Goal: Book appointment/travel/reservation

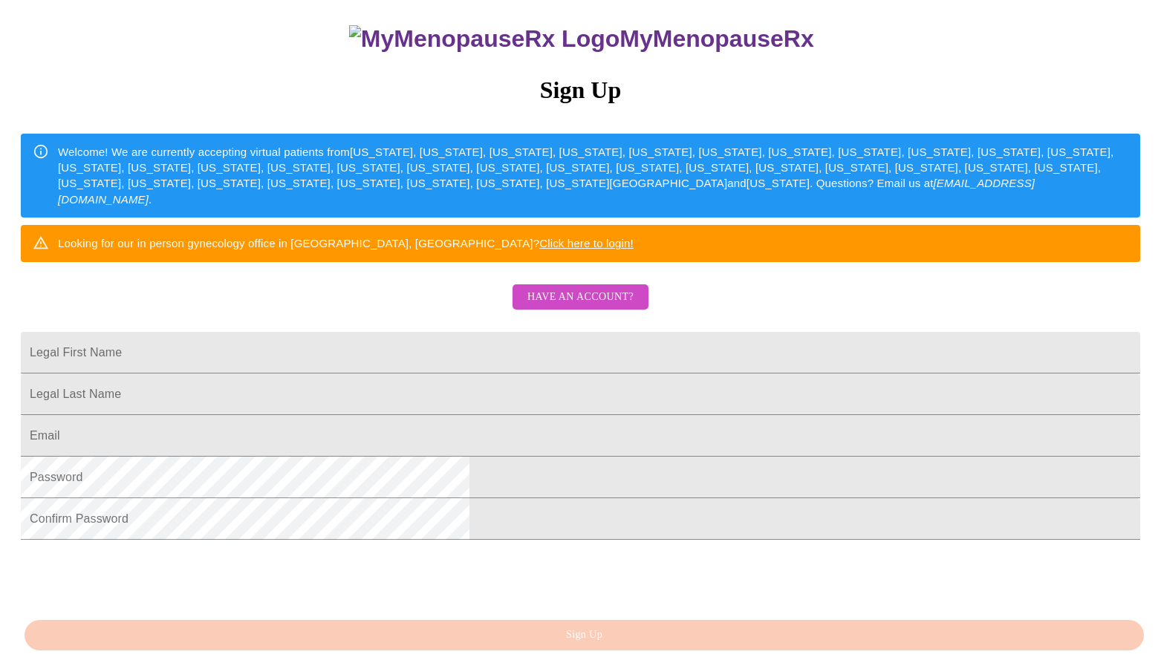
scroll to position [287, 0]
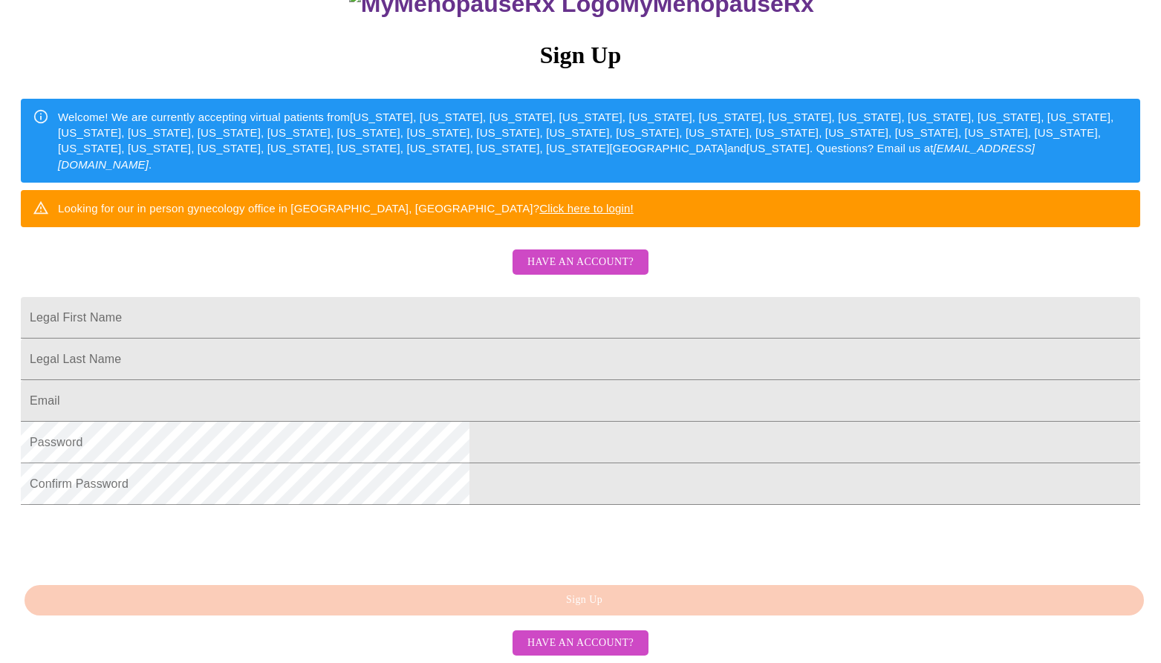
click at [569, 253] on span "Have an account?" at bounding box center [580, 262] width 106 height 19
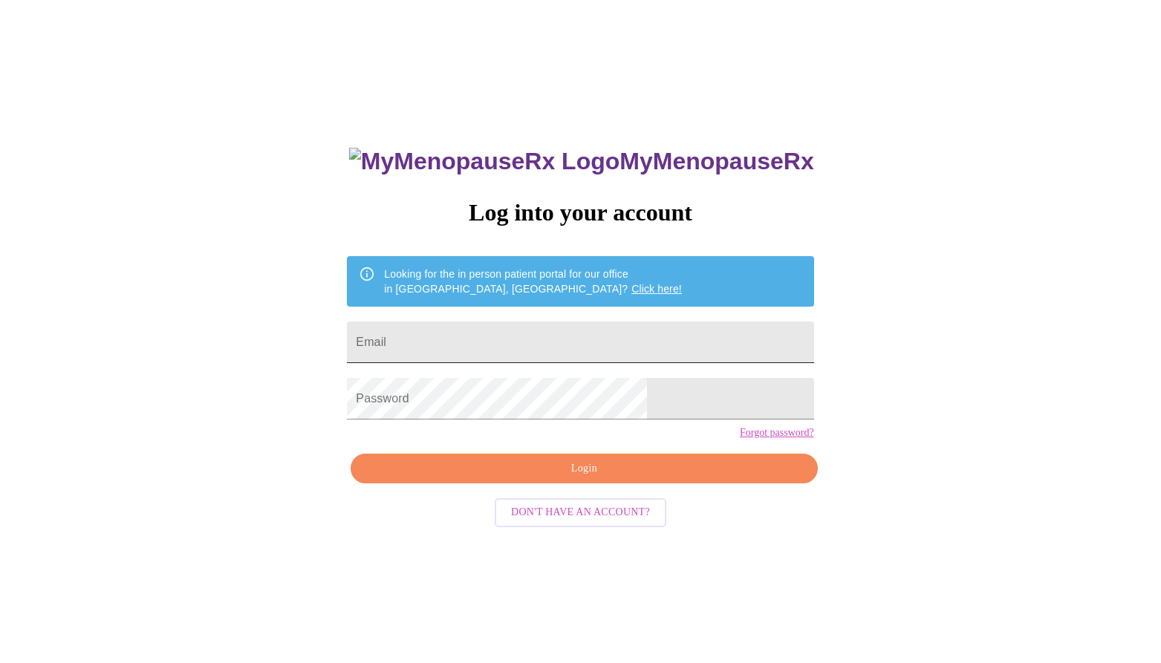
click at [518, 346] on input "Email" at bounding box center [580, 343] width 466 height 42
type input "[EMAIL_ADDRESS][DOMAIN_NAME]"
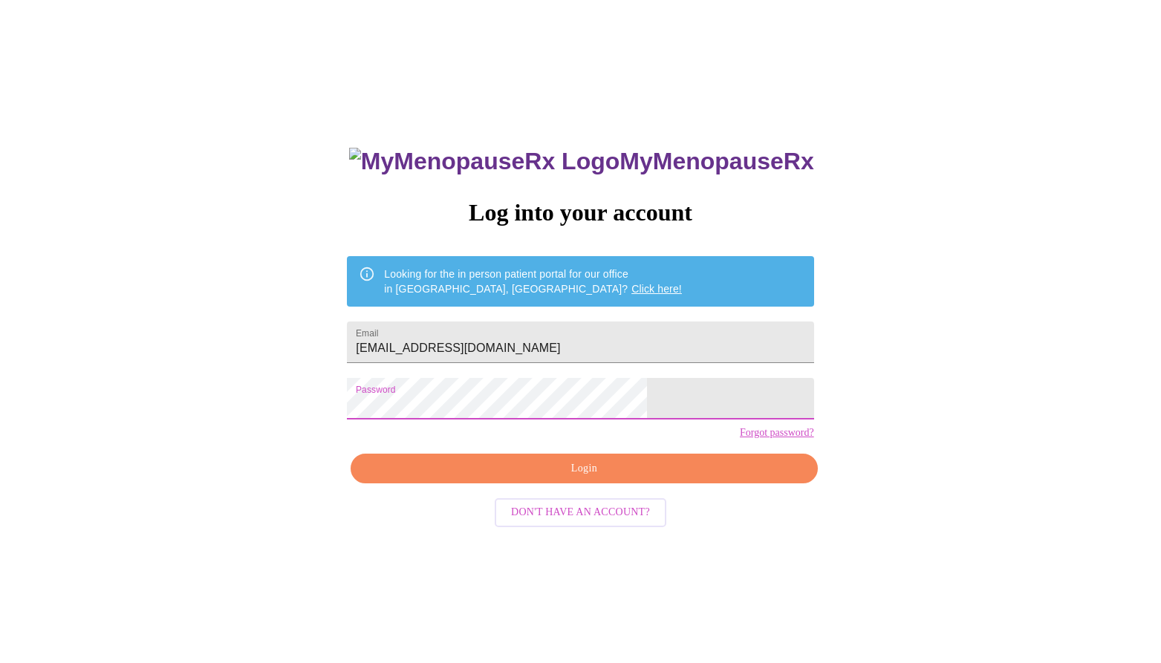
click at [611, 478] on span "Login" at bounding box center [584, 469] width 432 height 19
click at [351, 416] on div "MyMenopauseRx Log into your account Looking for the in person patient portal fo…" at bounding box center [580, 389] width 1149 height 796
click at [548, 478] on span "Login" at bounding box center [584, 469] width 432 height 19
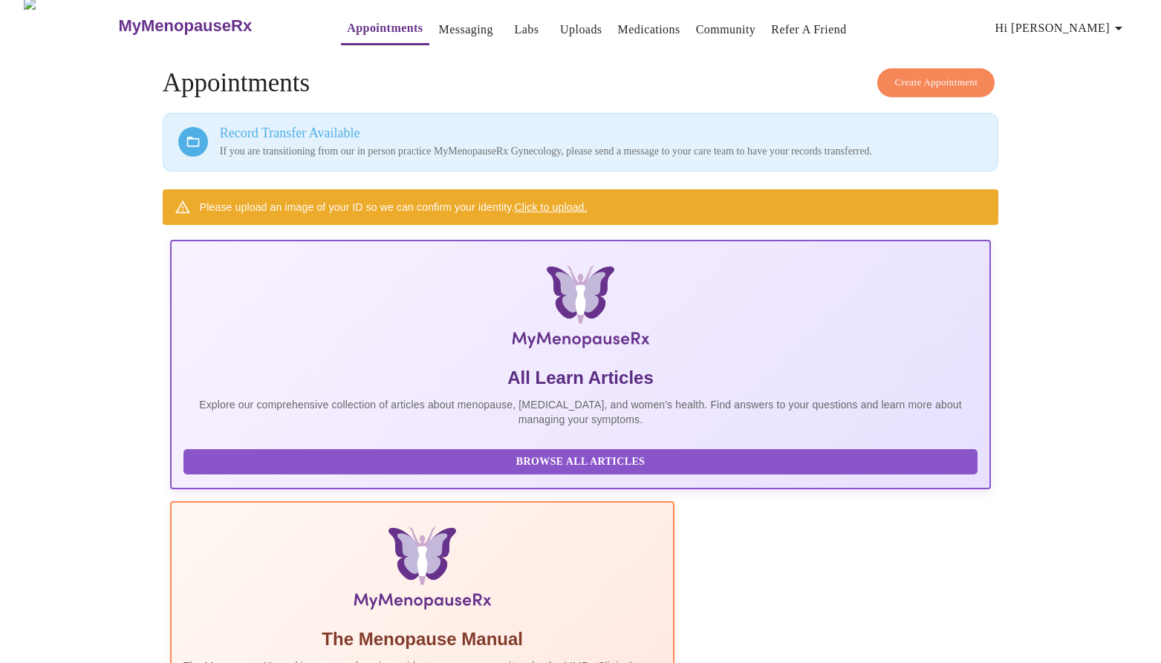
scroll to position [16, 0]
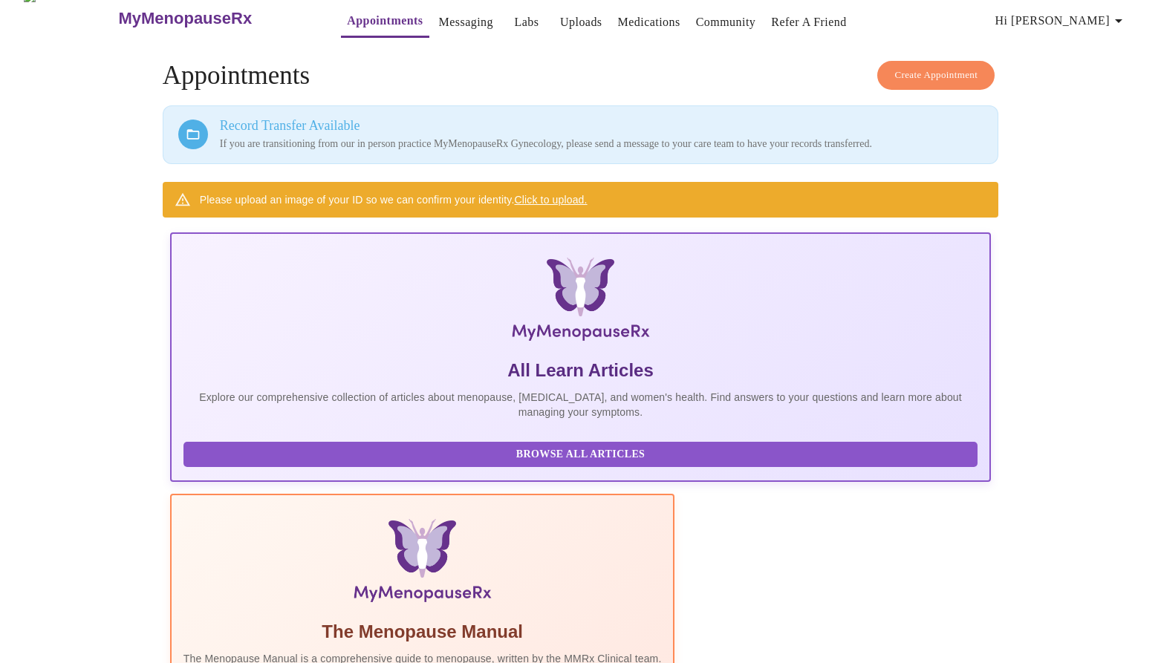
click at [956, 67] on span "Create Appointment" at bounding box center [935, 75] width 83 height 17
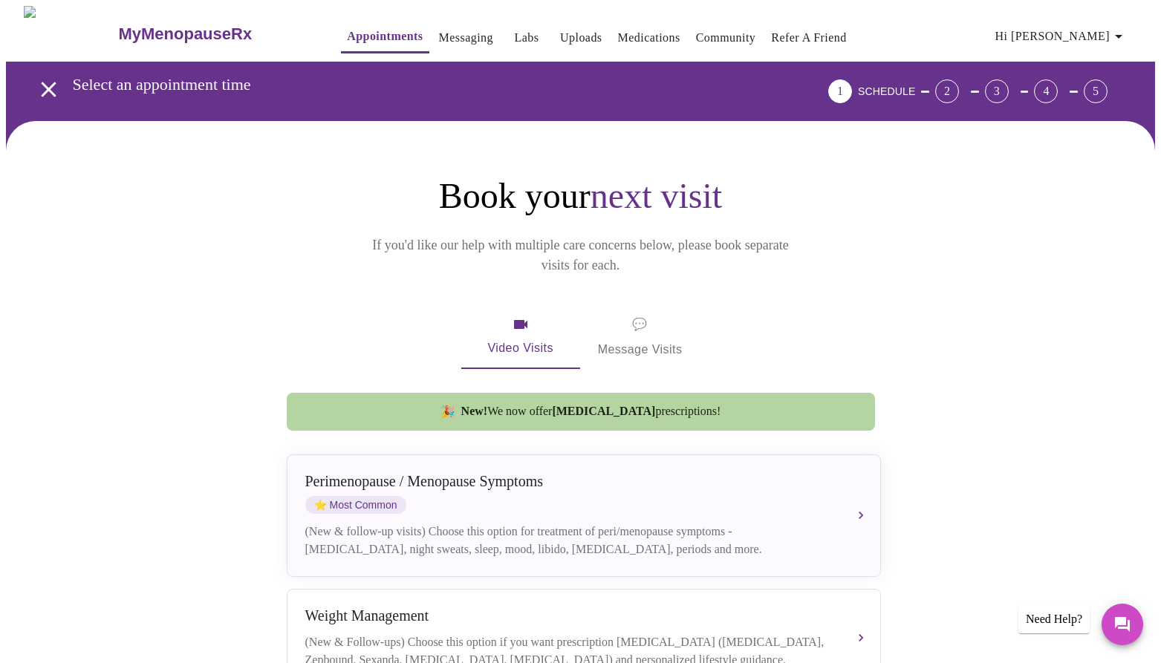
click at [439, 33] on link "Messaging" at bounding box center [466, 37] width 54 height 21
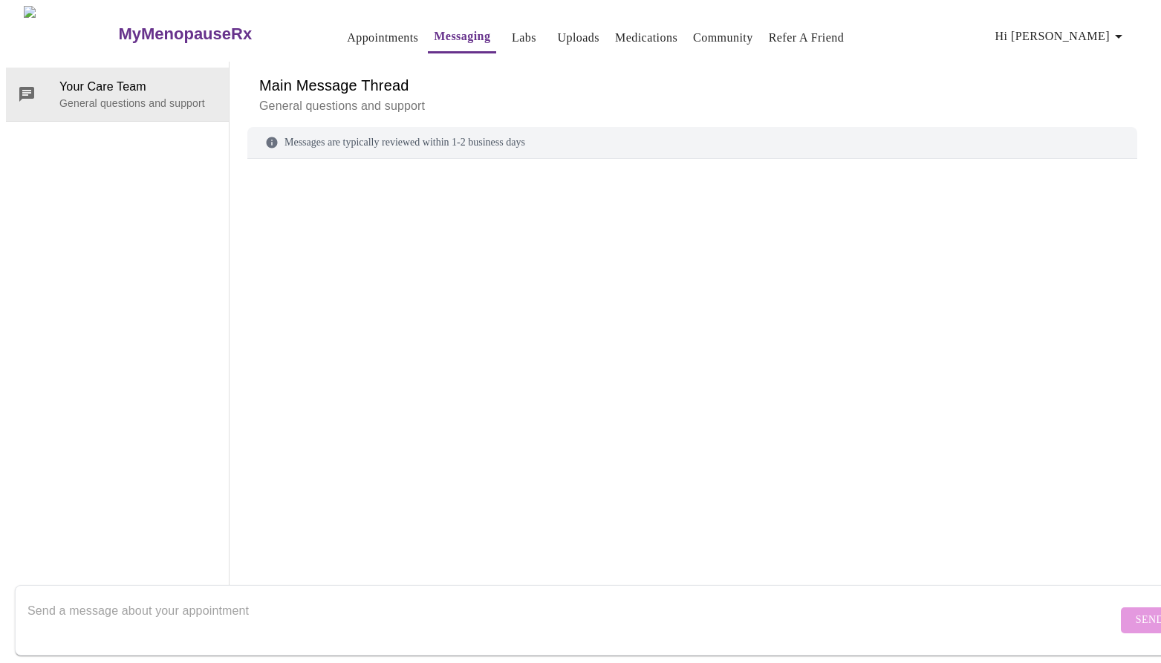
click at [349, 29] on link "Appointments" at bounding box center [382, 37] width 71 height 21
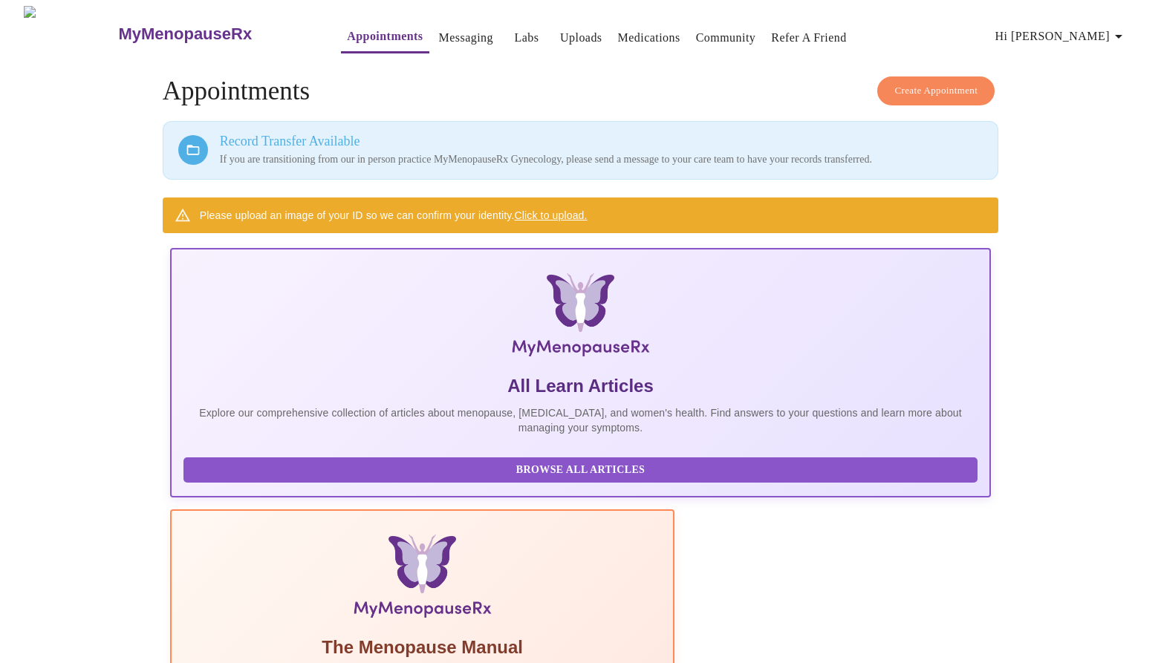
click at [894, 83] on span "Create Appointment" at bounding box center [935, 90] width 83 height 17
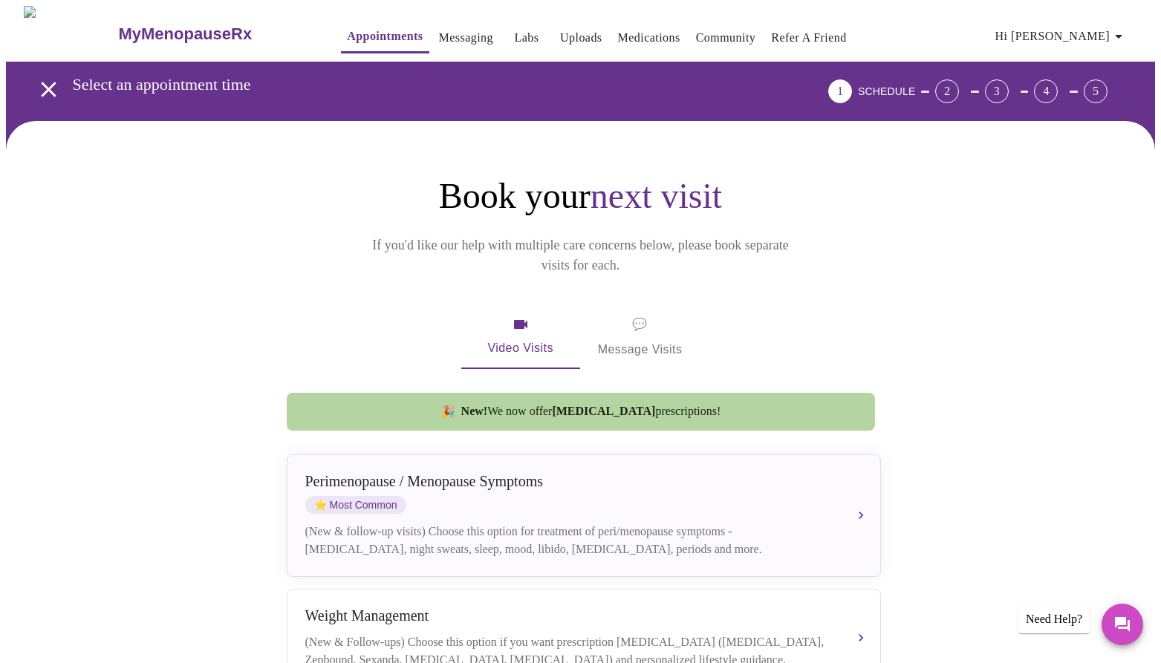
click at [1078, 26] on span "Hi [PERSON_NAME]" at bounding box center [1061, 36] width 132 height 21
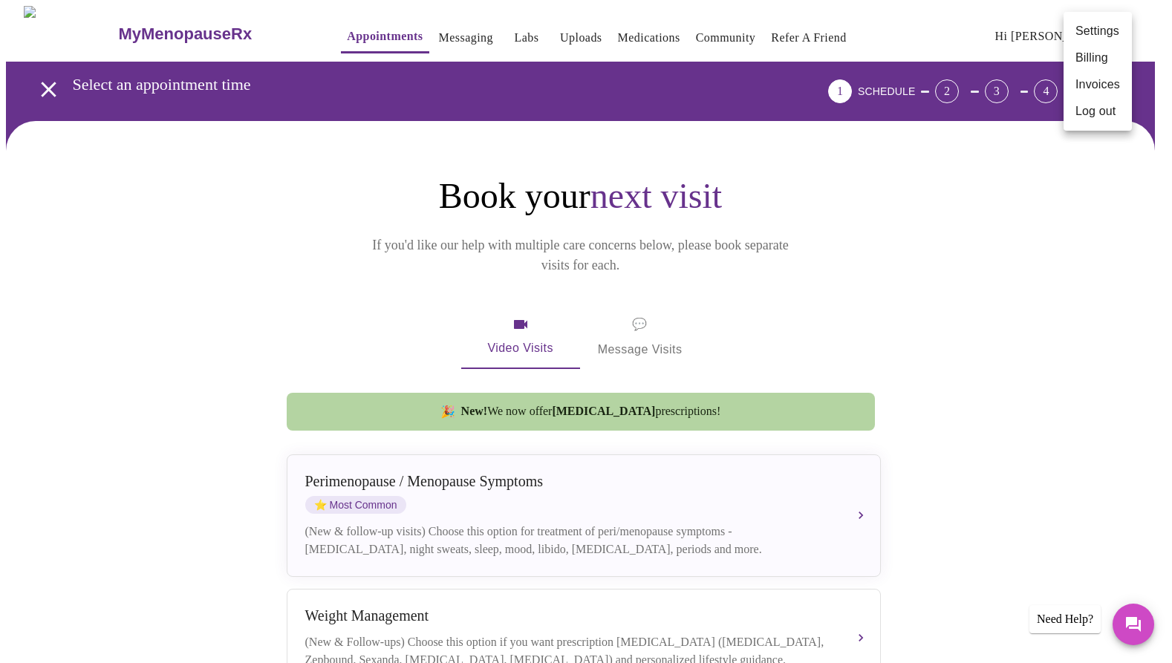
click at [963, 318] on div at bounding box center [586, 331] width 1172 height 663
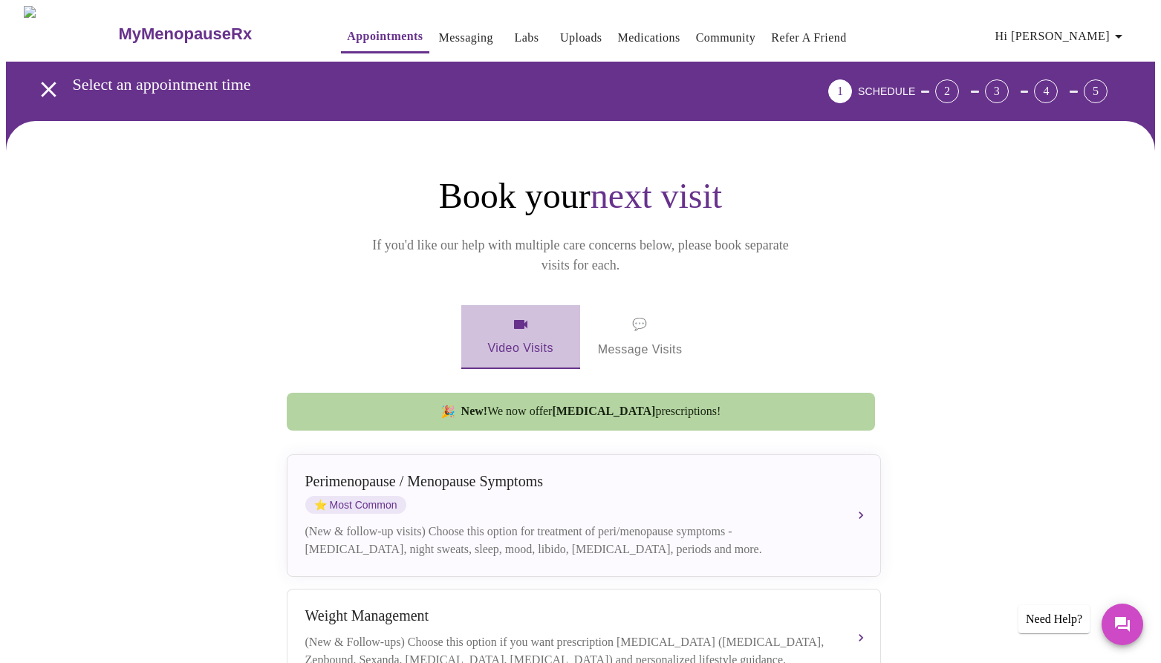
click at [516, 320] on icon "button" at bounding box center [520, 324] width 13 height 9
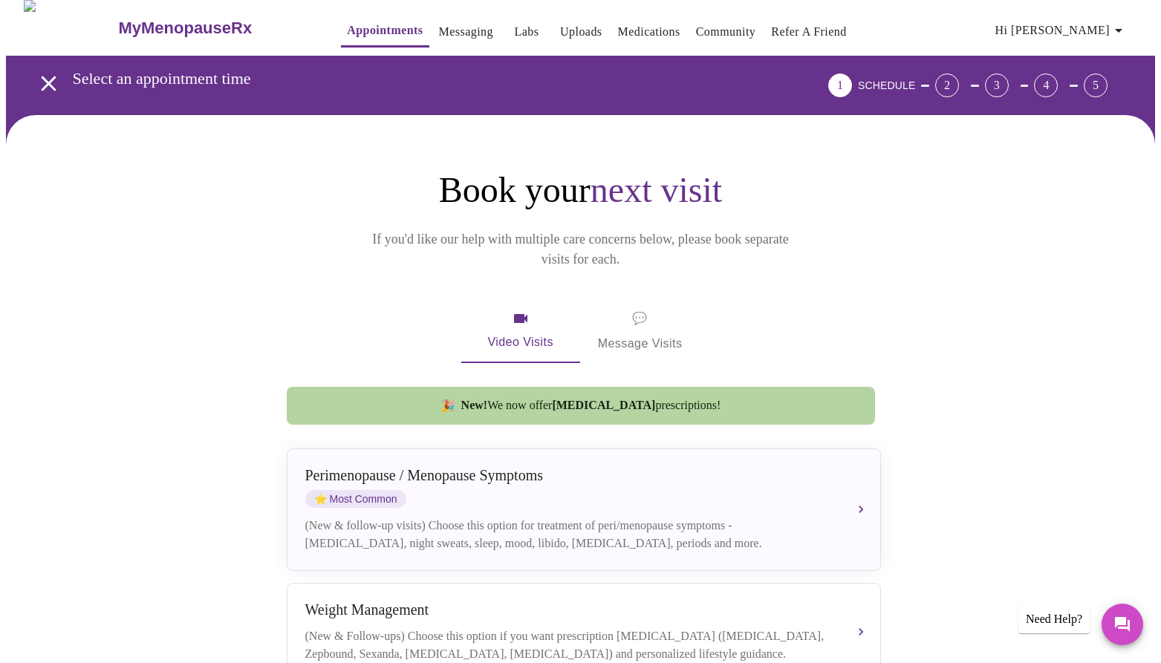
scroll to position [9, 0]
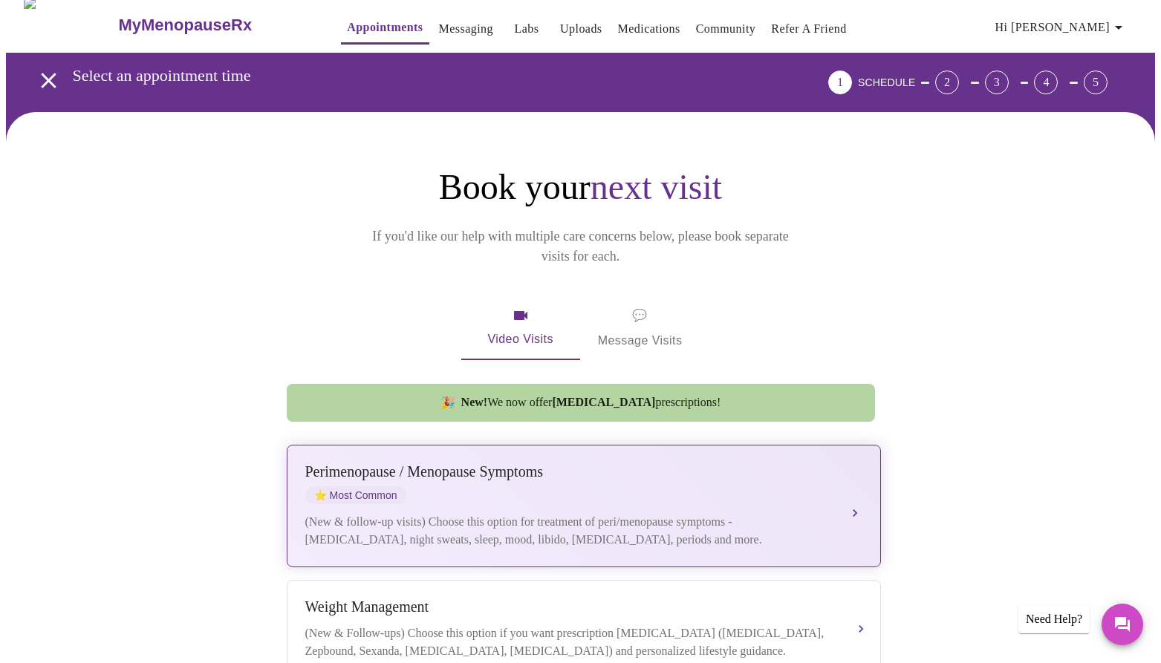
click at [485, 472] on div "[MEDICAL_DATA] / Menopause Symptoms ⭐ Most Common" at bounding box center [568, 483] width 527 height 41
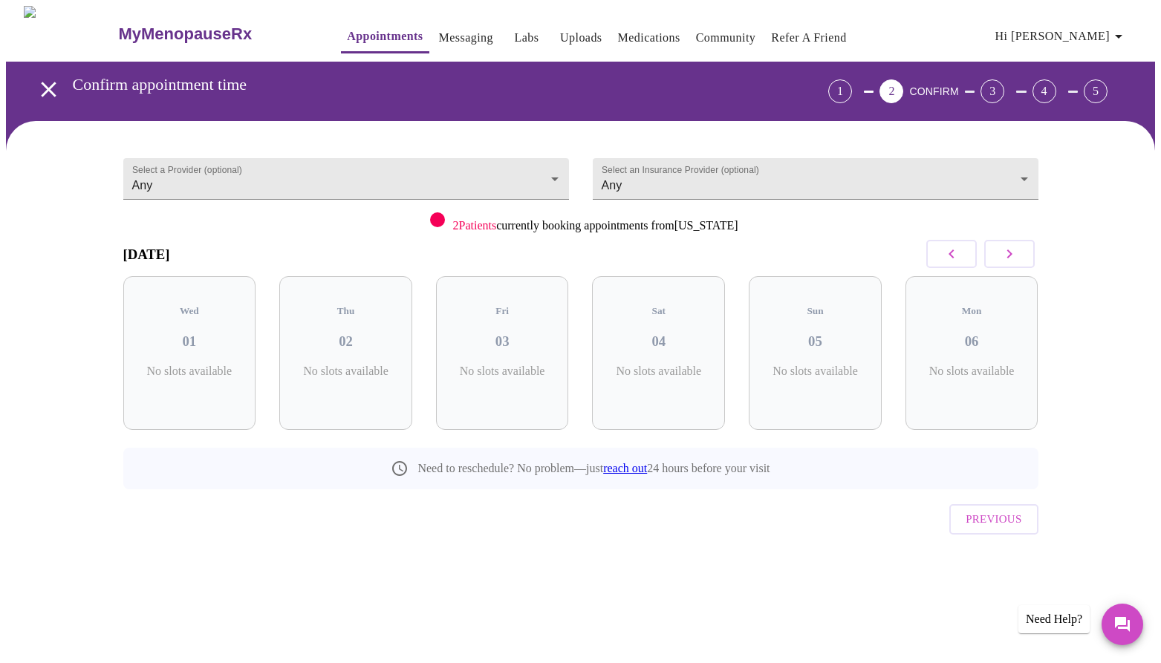
scroll to position [0, 0]
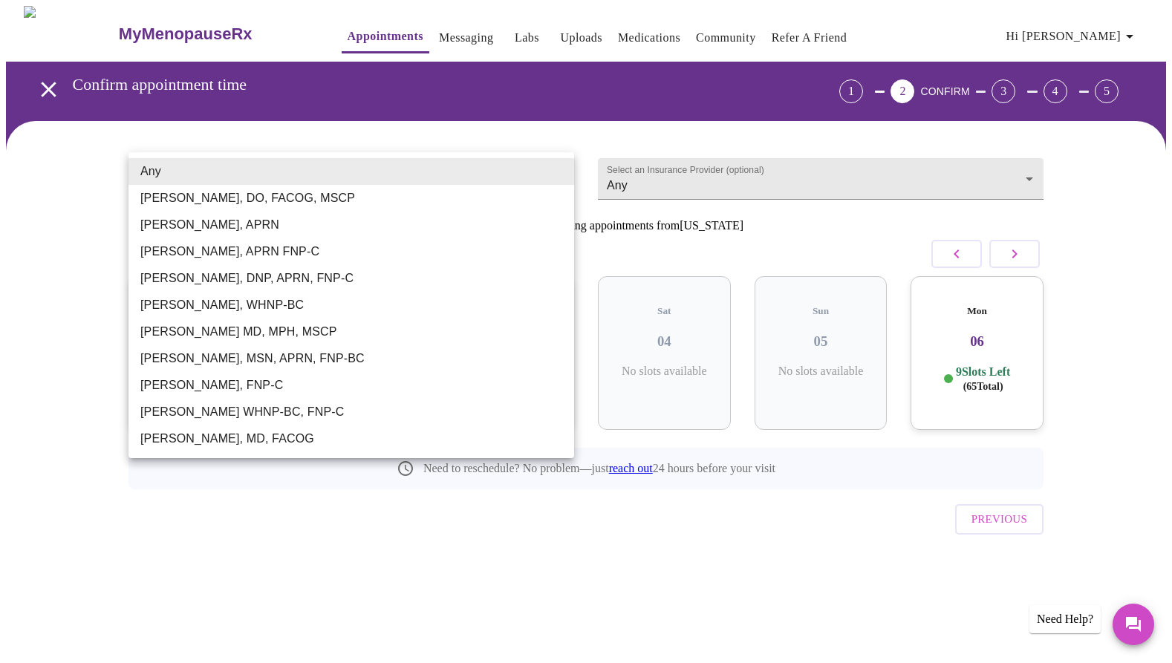
click at [563, 170] on body "MyMenopauseRx Appointments Messaging Labs Uploads Medications Community Refer a…" at bounding box center [586, 307] width 1160 height 603
click at [238, 359] on li "[PERSON_NAME], MSN, APRN, FNP-BC" at bounding box center [351, 358] width 446 height 27
type input "[PERSON_NAME], MSN, APRN, FNP-BC"
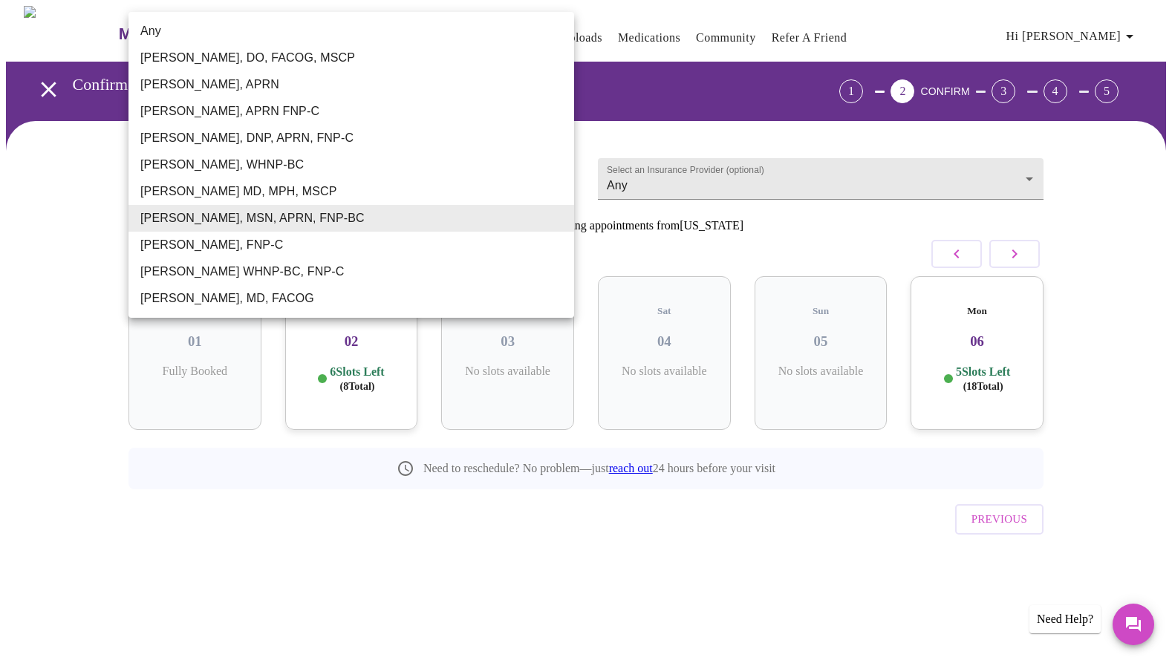
click at [562, 170] on body "MyMenopauseRx Appointments Messaging Labs Uploads Medications Community Refer a…" at bounding box center [586, 307] width 1160 height 603
click at [238, 216] on li "[PERSON_NAME], MSN, APRN, FNP-BC" at bounding box center [351, 218] width 446 height 27
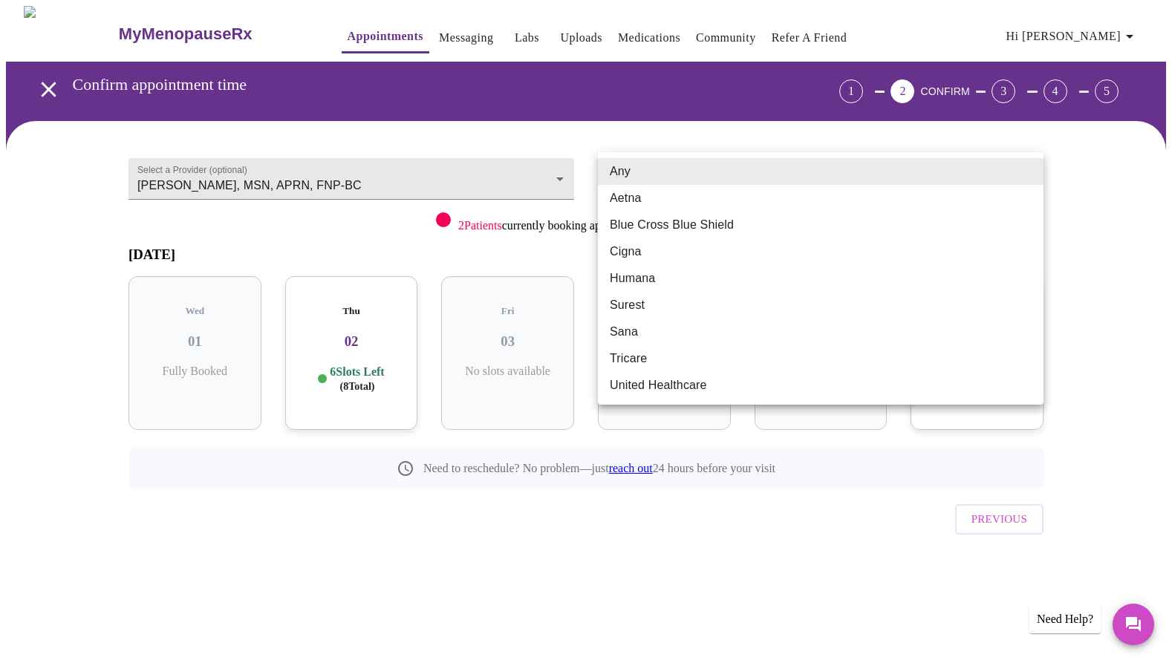
click at [762, 170] on body "MyMenopauseRx Appointments Messaging Labs Uploads Medications Community Refer a…" at bounding box center [586, 307] width 1160 height 603
click at [698, 226] on li "Blue Cross Blue Shield" at bounding box center [821, 225] width 446 height 27
type input "Blue Cross Blue Shield"
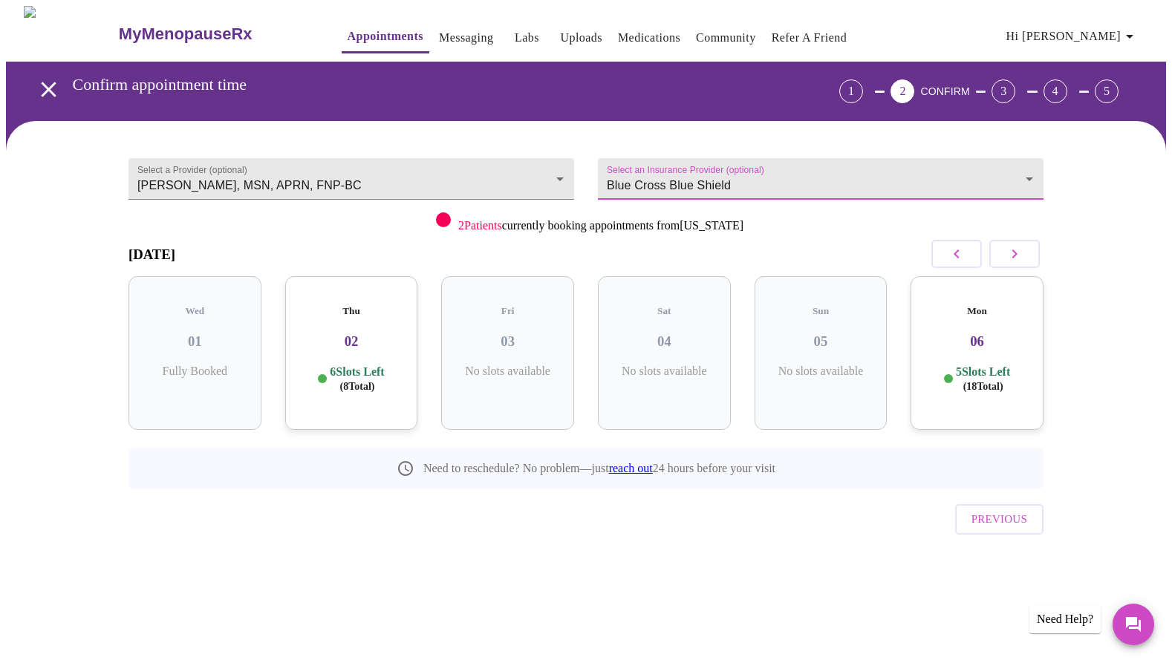
click at [1011, 258] on icon "button" at bounding box center [1014, 254] width 18 height 18
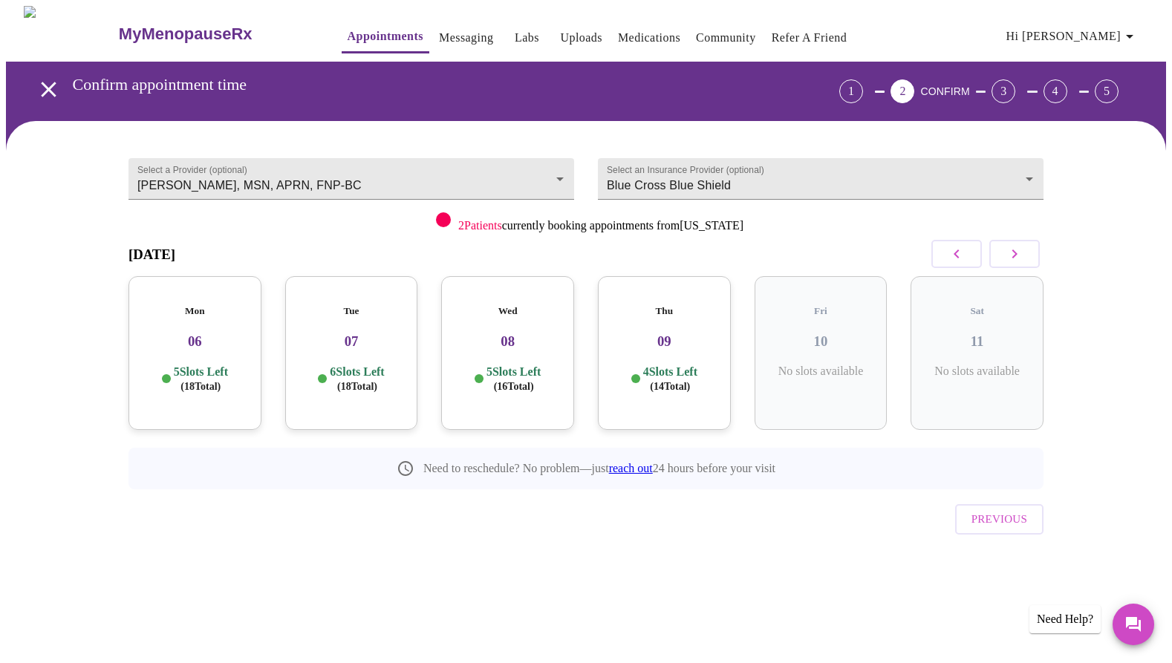
click at [1013, 257] on icon "button" at bounding box center [1014, 253] width 5 height 9
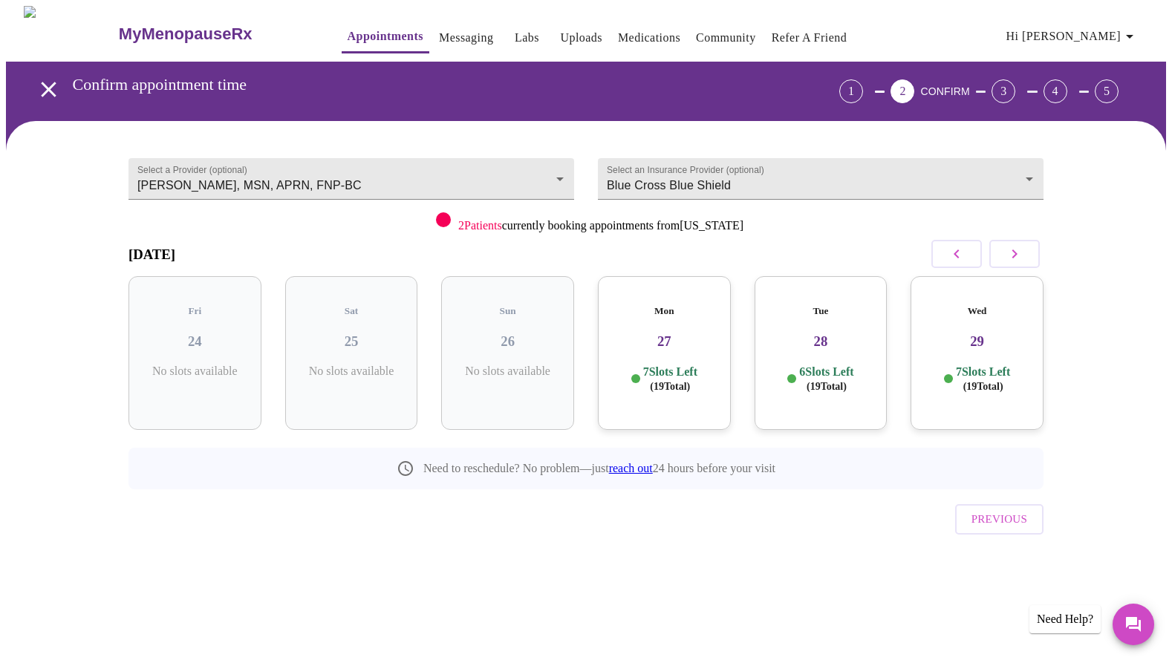
click at [816, 333] on h3 "28" at bounding box center [820, 341] width 109 height 16
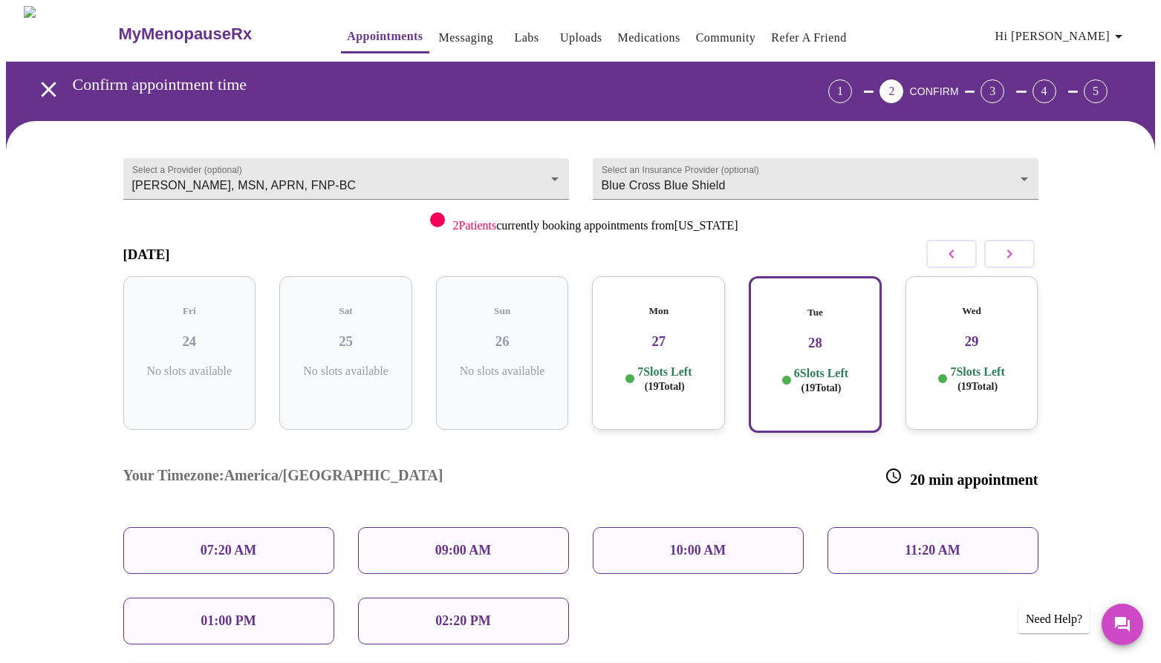
click at [230, 613] on p "01:00 PM" at bounding box center [227, 621] width 55 height 16
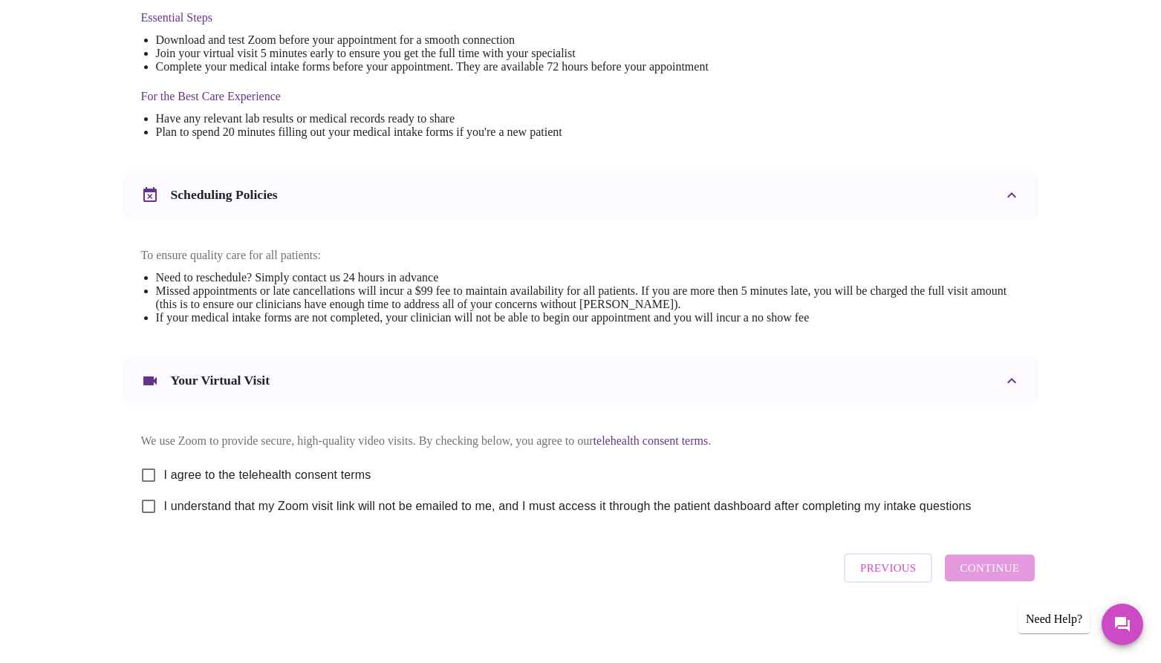
scroll to position [414, 0]
click at [148, 474] on input "I agree to the telehealth consent terms" at bounding box center [148, 475] width 31 height 31
checkbox input "true"
click at [145, 506] on input "I understand that my Zoom visit link will not be emailed to me, and I must acce…" at bounding box center [148, 506] width 31 height 31
checkbox input "true"
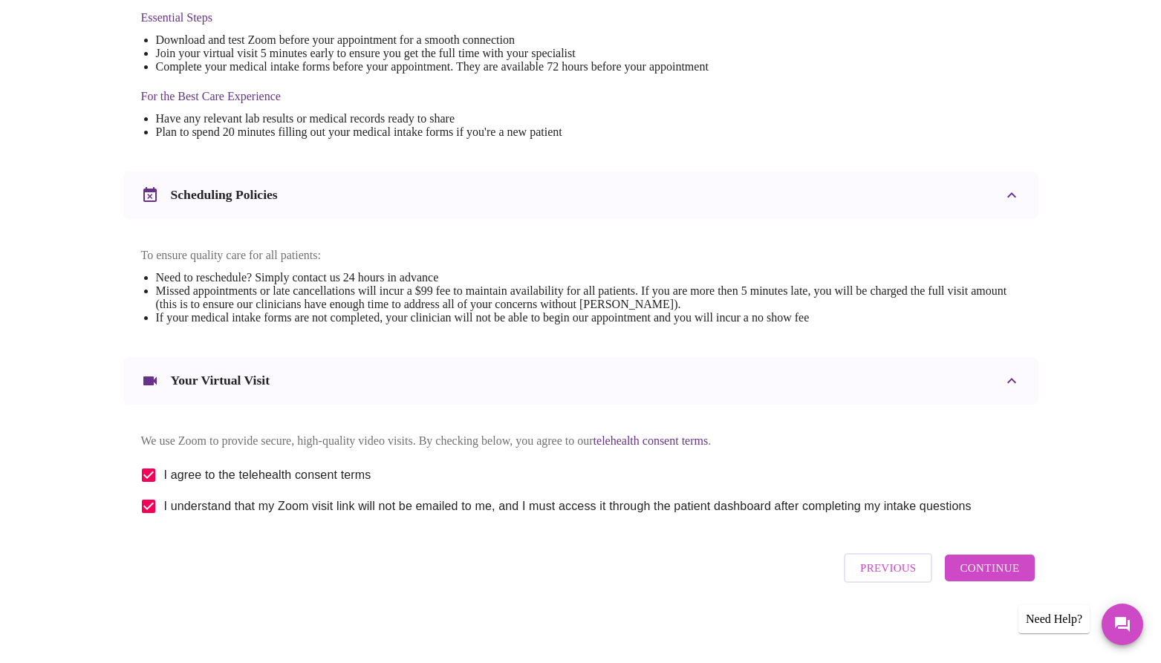
click at [708, 434] on link "telehealth consent terms" at bounding box center [650, 440] width 115 height 13
click at [988, 575] on span "Continue" at bounding box center [988, 567] width 59 height 19
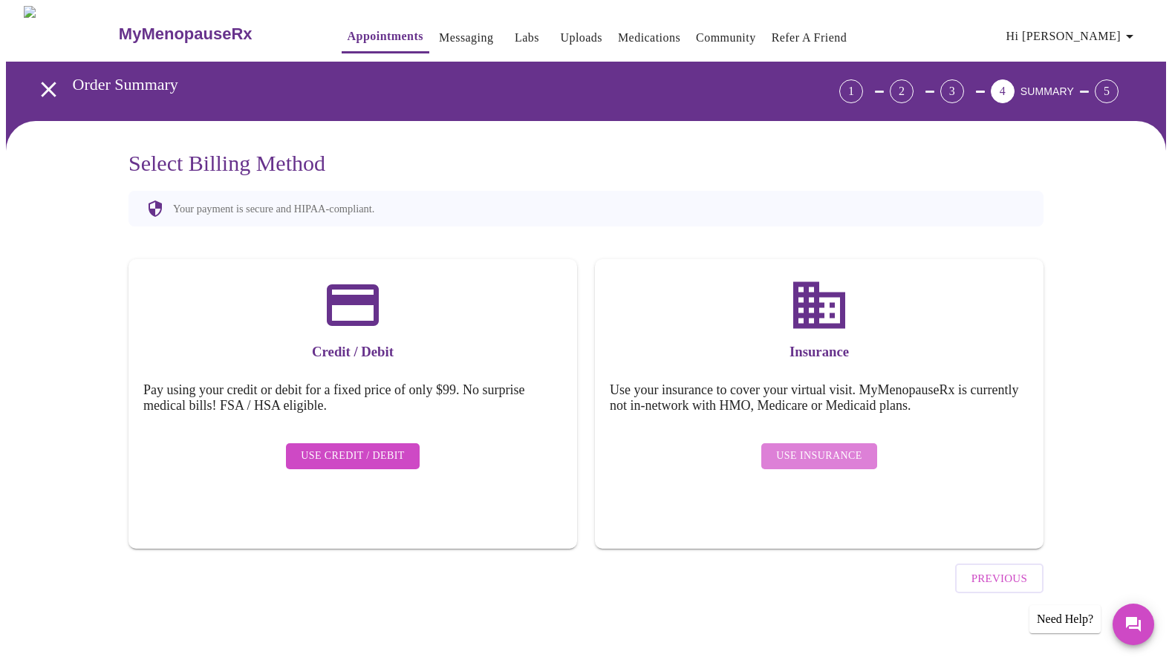
click at [840, 447] on span "Use Insurance" at bounding box center [818, 456] width 85 height 19
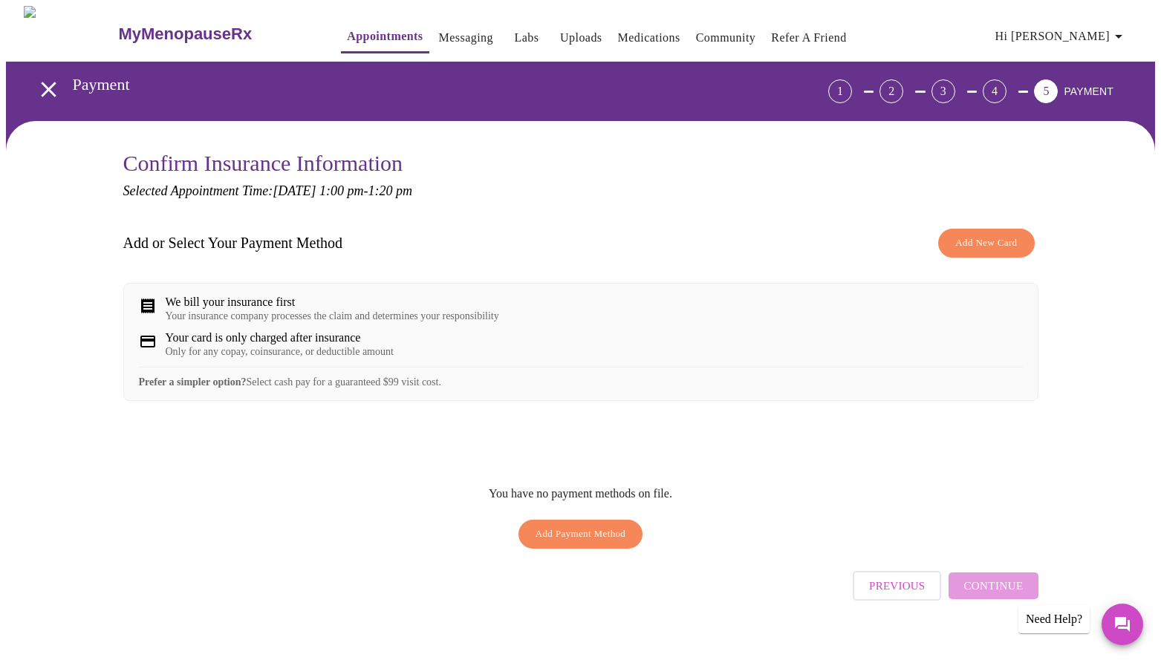
click at [570, 543] on span "Add Payment Method" at bounding box center [580, 534] width 91 height 17
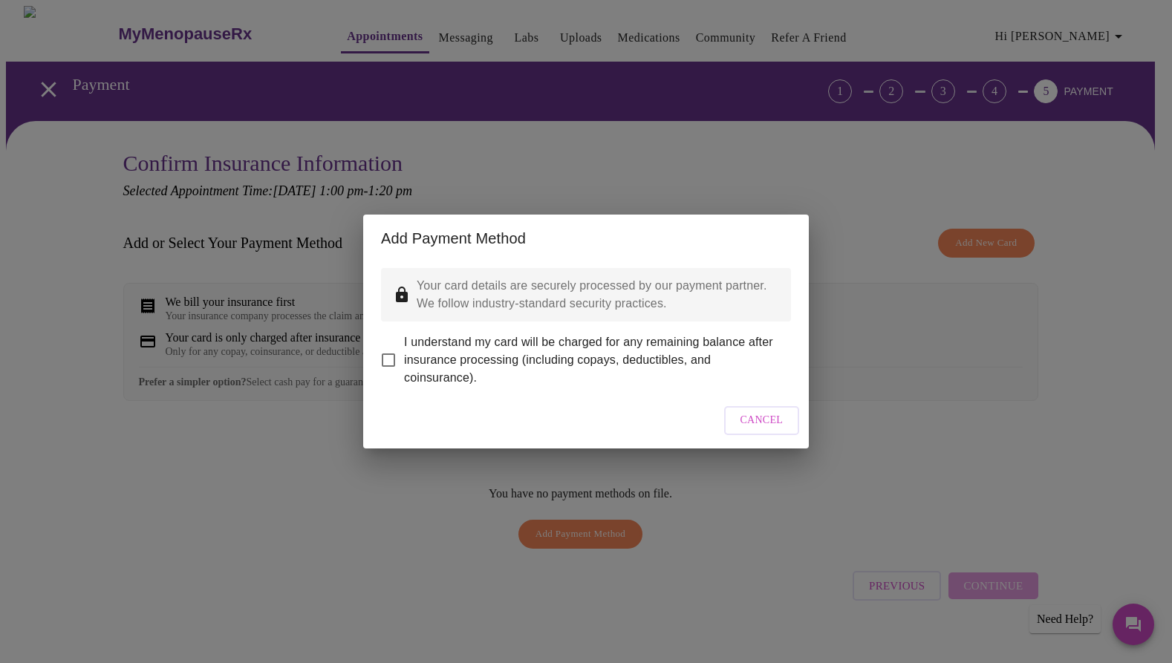
click at [392, 350] on input "I understand my card will be charged for any remaining balance after insurance …" at bounding box center [388, 360] width 31 height 31
checkbox input "true"
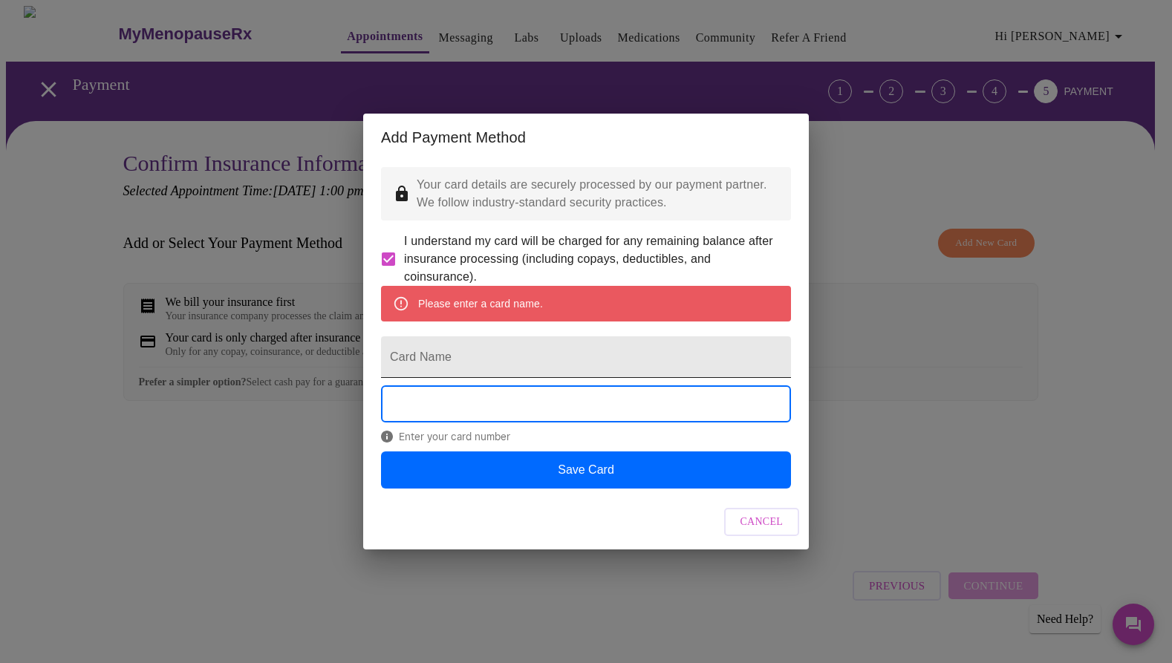
click at [446, 359] on input "Card Name" at bounding box center [586, 357] width 410 height 42
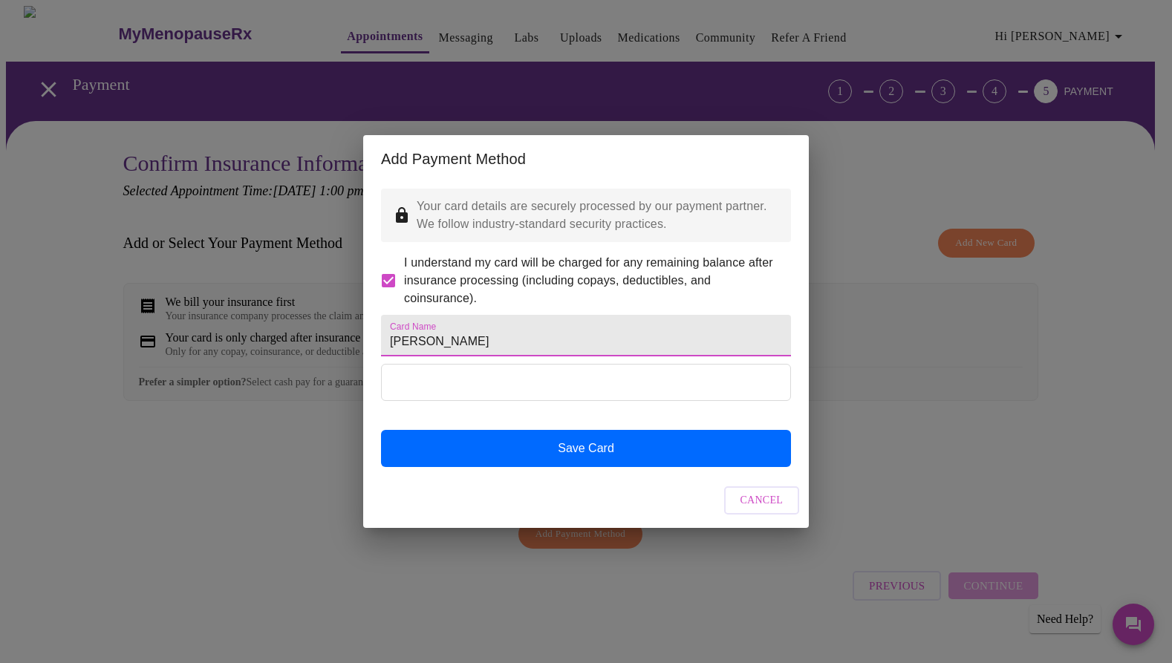
type input "[PERSON_NAME]"
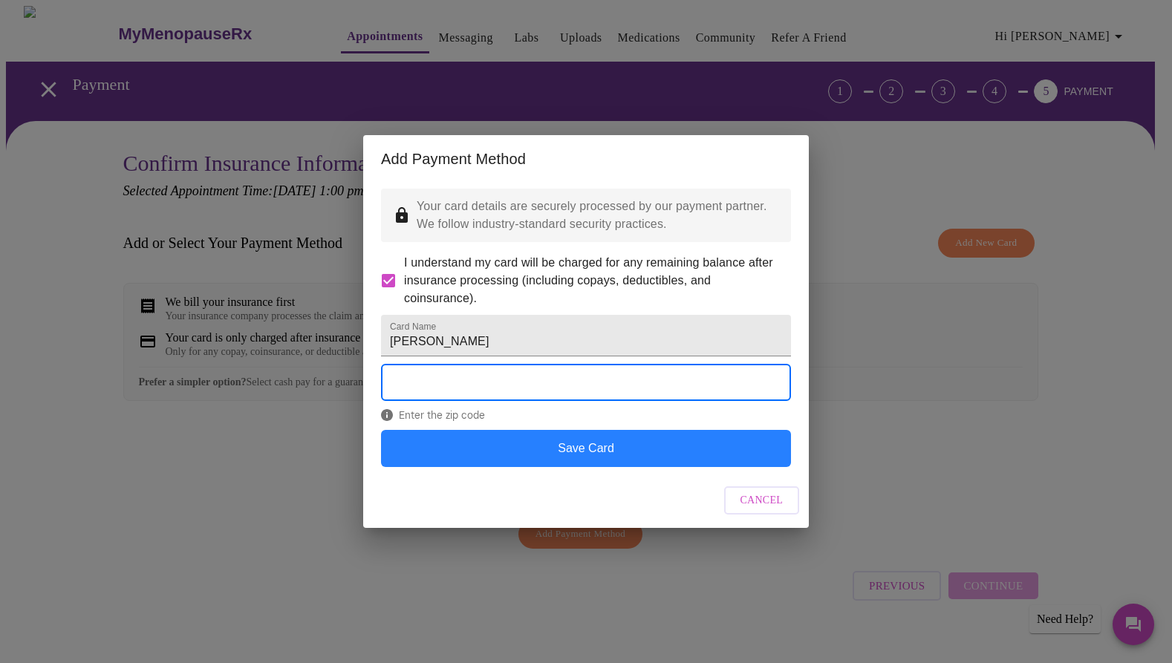
click at [562, 465] on button "Save Card" at bounding box center [586, 448] width 410 height 37
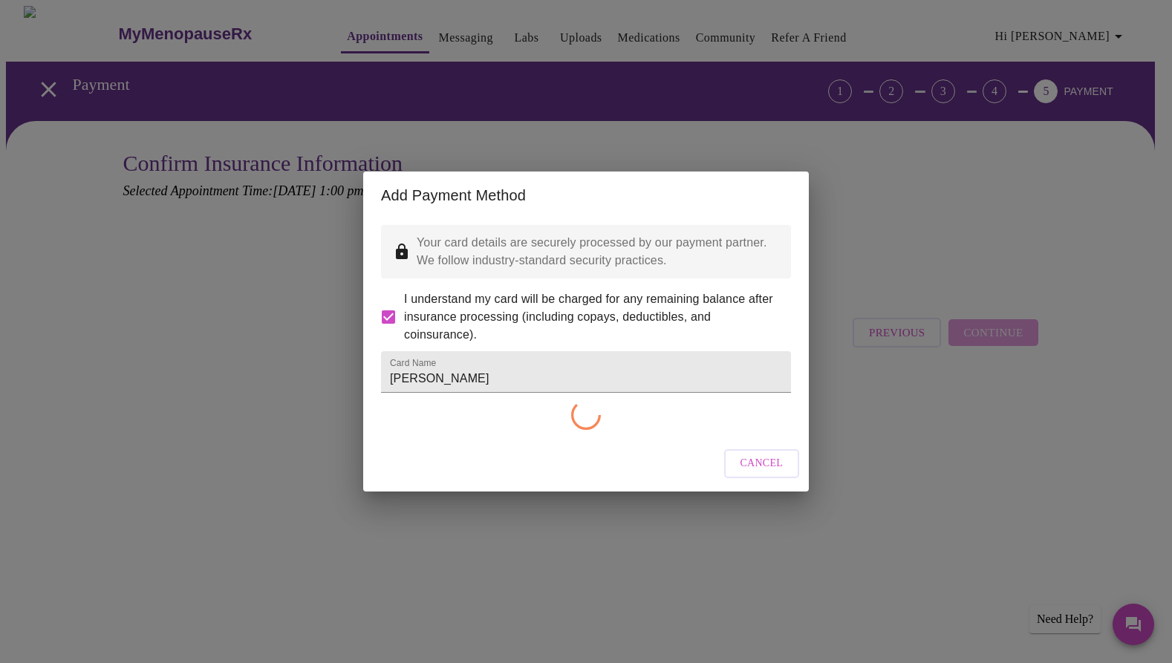
checkbox input "false"
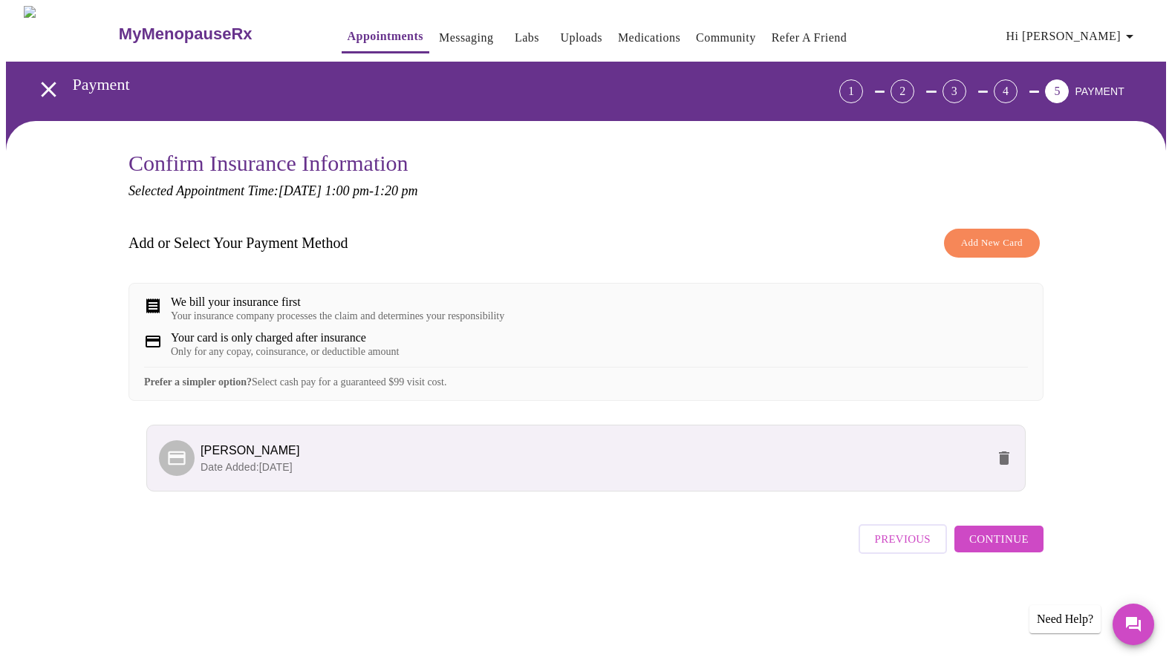
click at [414, 459] on li "[PERSON_NAME] Date Added: [DATE]" at bounding box center [585, 458] width 879 height 67
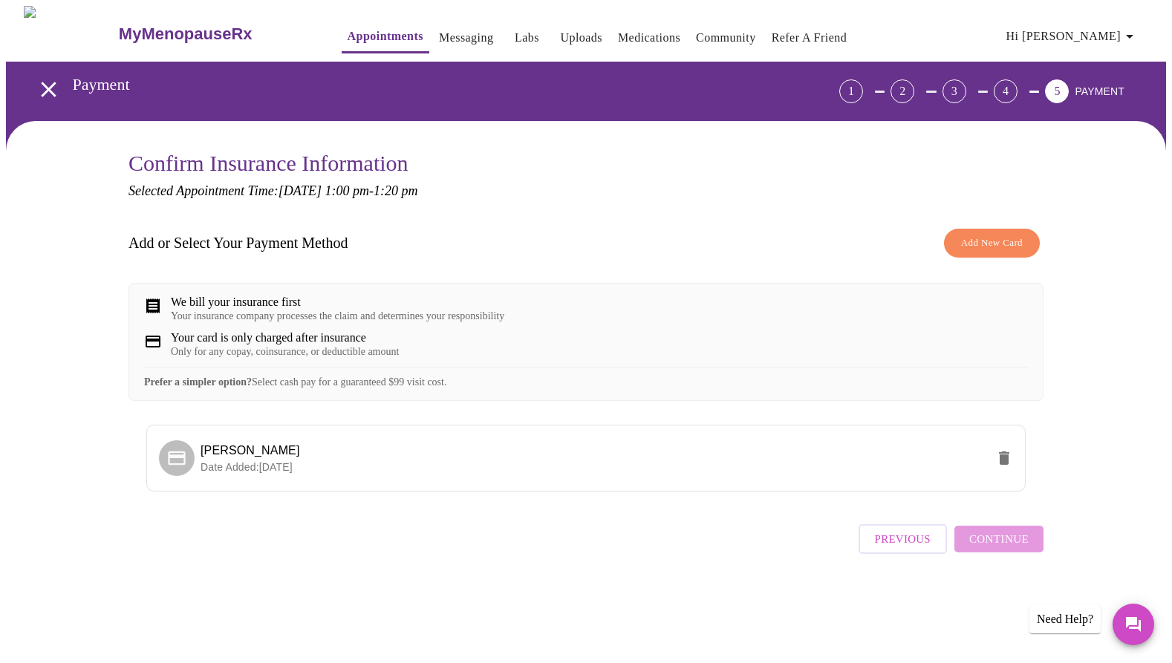
click at [1113, 485] on div "Confirm Insurance Information Selected Appointment Time: [DATE] 1:00 pm - 1:20 …" at bounding box center [586, 374] width 1160 height 507
click at [1010, 557] on div "Previous Continue" at bounding box center [950, 535] width 185 height 52
click at [149, 549] on div "Previous Continue" at bounding box center [585, 535] width 915 height 52
click at [975, 555] on div "Previous Continue" at bounding box center [950, 535] width 185 height 52
click at [962, 236] on span "Add New Card" at bounding box center [992, 243] width 62 height 17
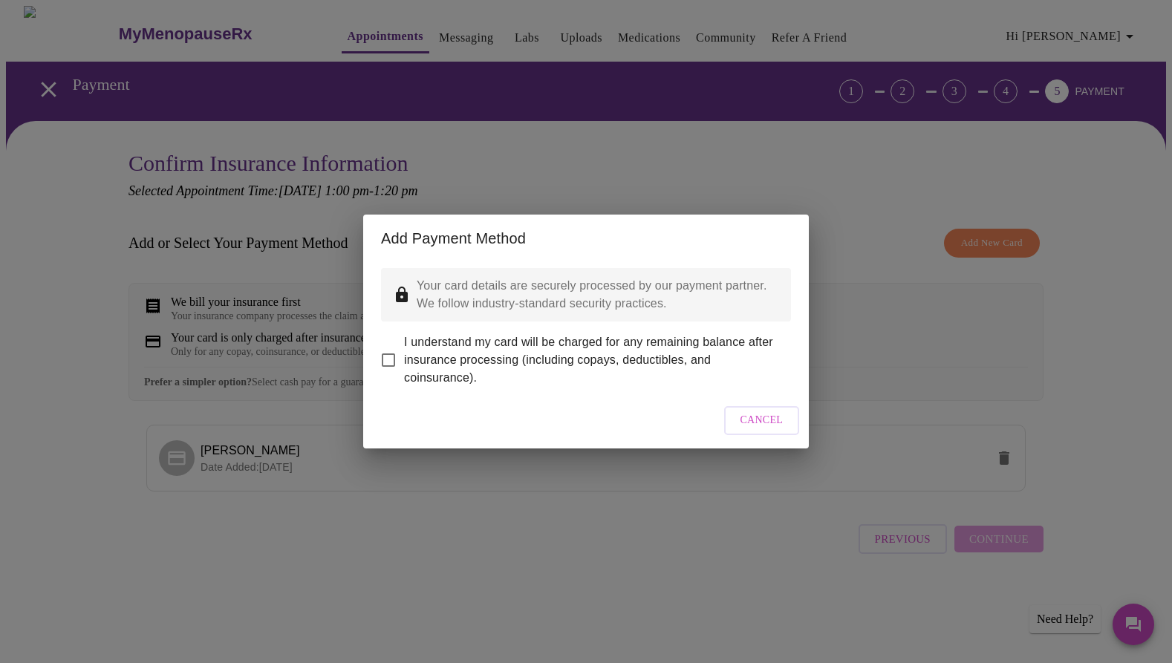
click at [391, 349] on input "I understand my card will be charged for any remaining balance after insurance …" at bounding box center [388, 360] width 31 height 31
checkbox input "true"
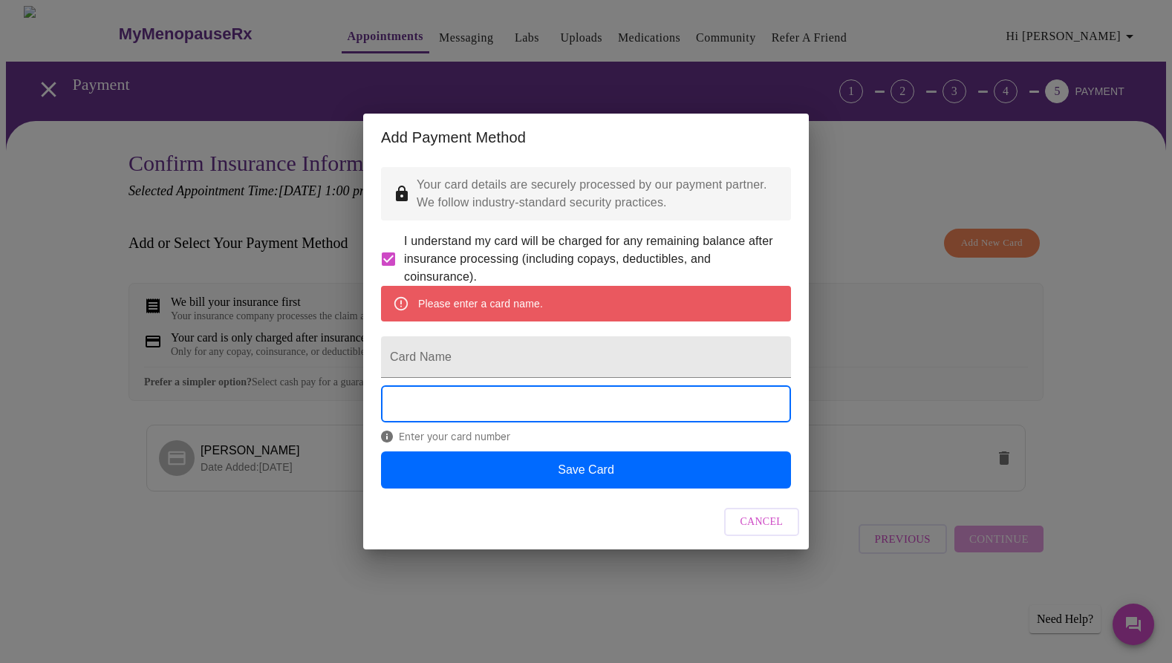
click at [751, 532] on span "Cancel" at bounding box center [761, 522] width 43 height 19
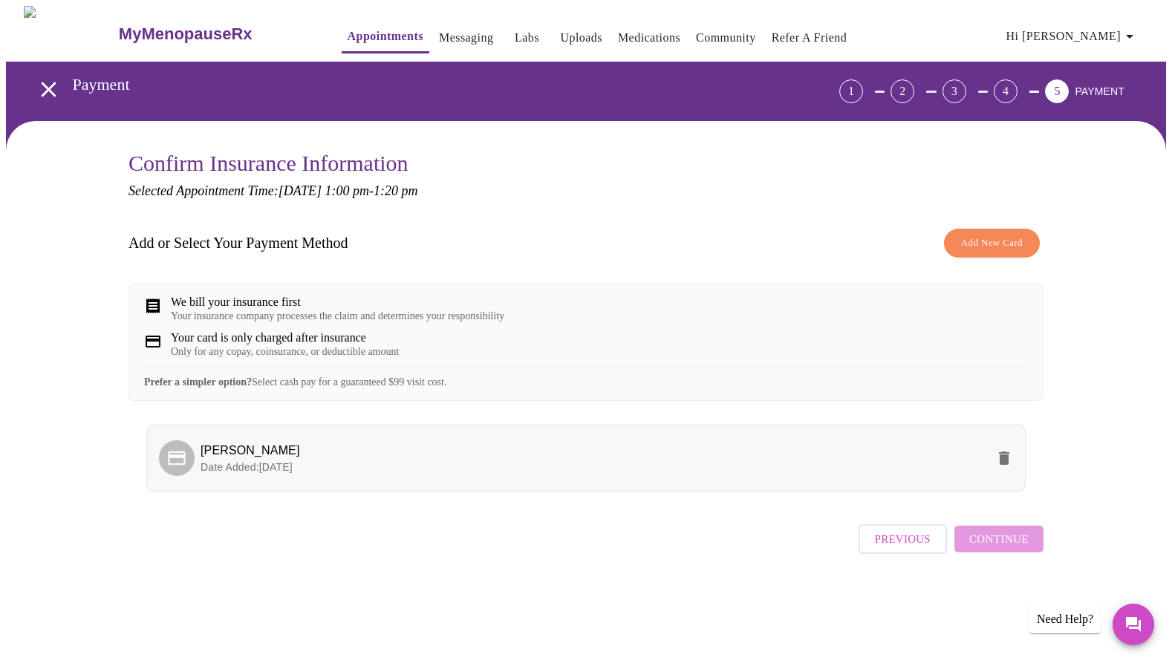
click at [459, 474] on p "Date Added: [DATE]" at bounding box center [593, 467] width 786 height 15
click at [988, 549] on span "Continue" at bounding box center [998, 538] width 59 height 19
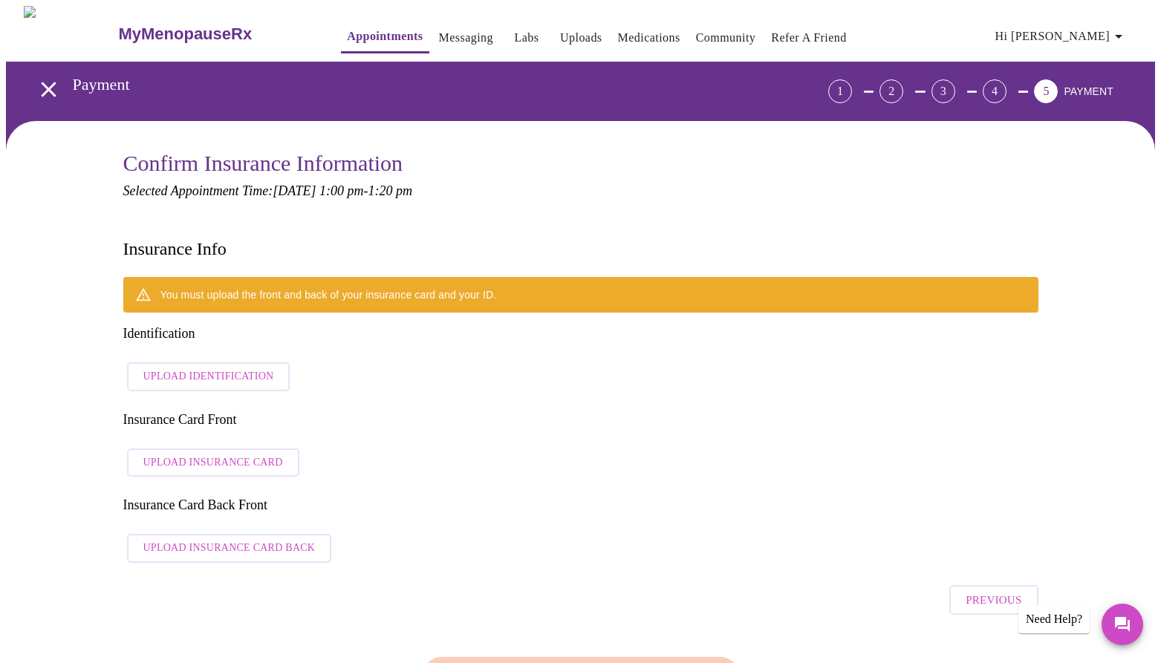
click at [252, 368] on span "Upload Identification" at bounding box center [208, 377] width 131 height 19
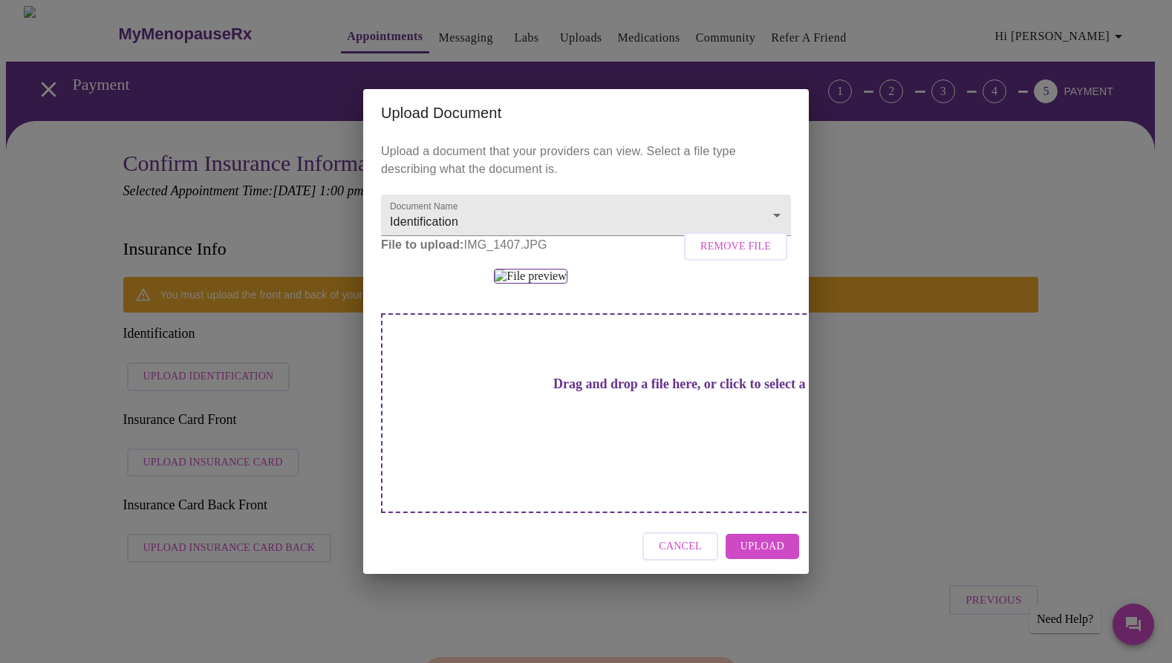
click at [772, 556] on span "Upload" at bounding box center [762, 547] width 44 height 19
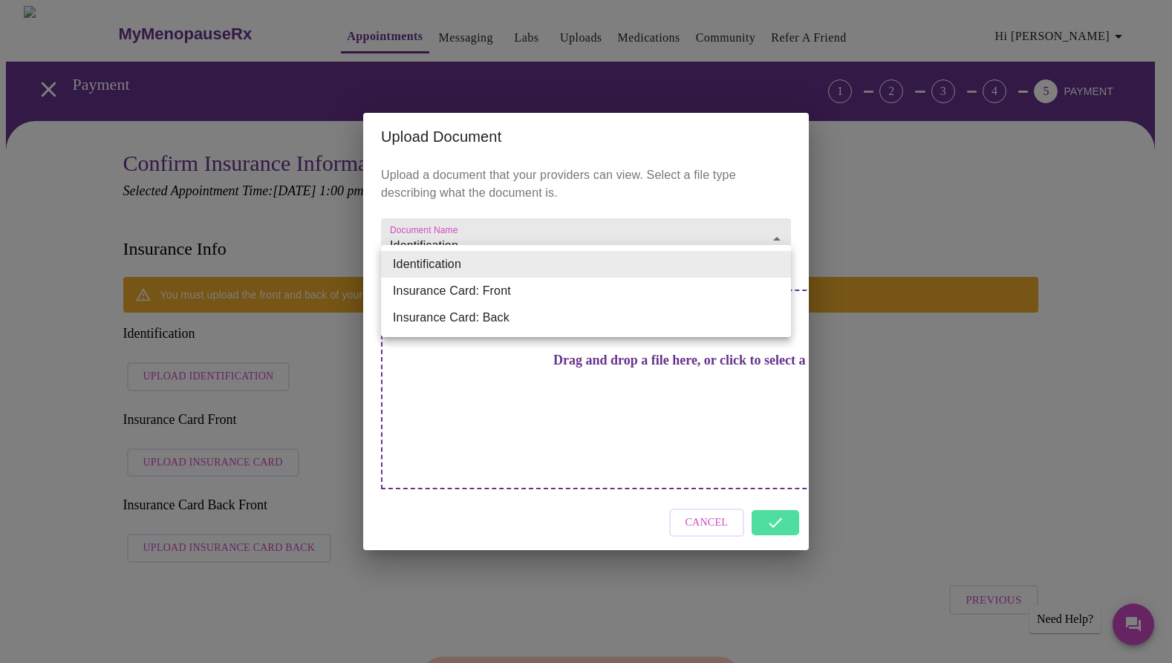
click at [469, 293] on li "Insurance Card: Front" at bounding box center [586, 291] width 410 height 27
type input "Insurance Card: Front"
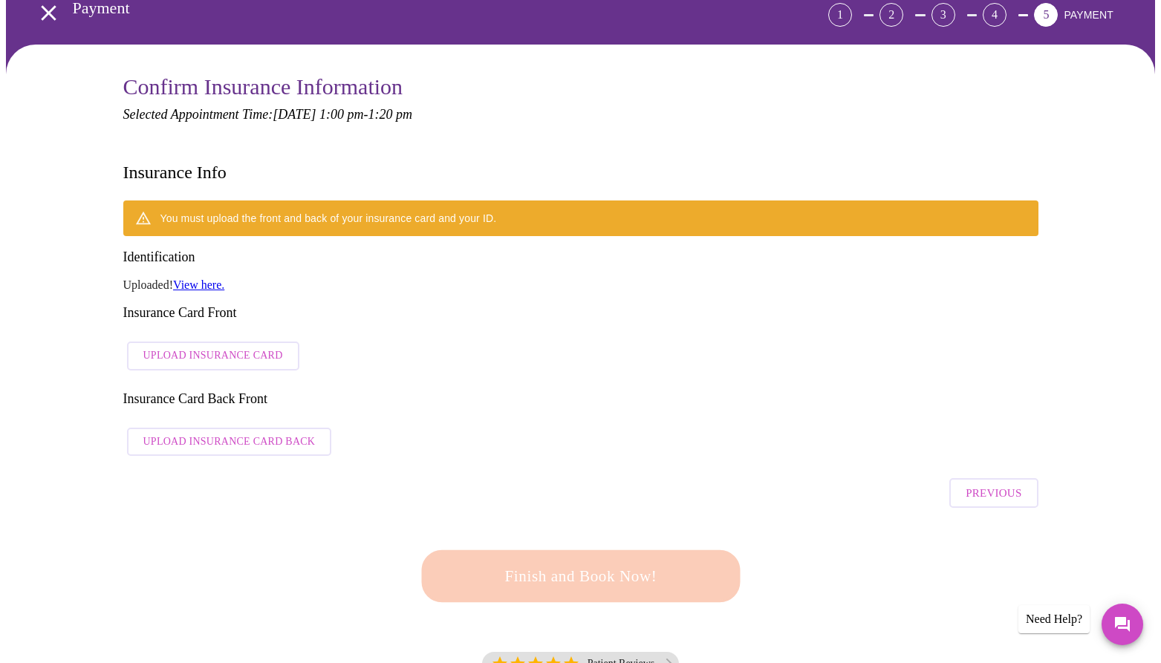
scroll to position [100, 0]
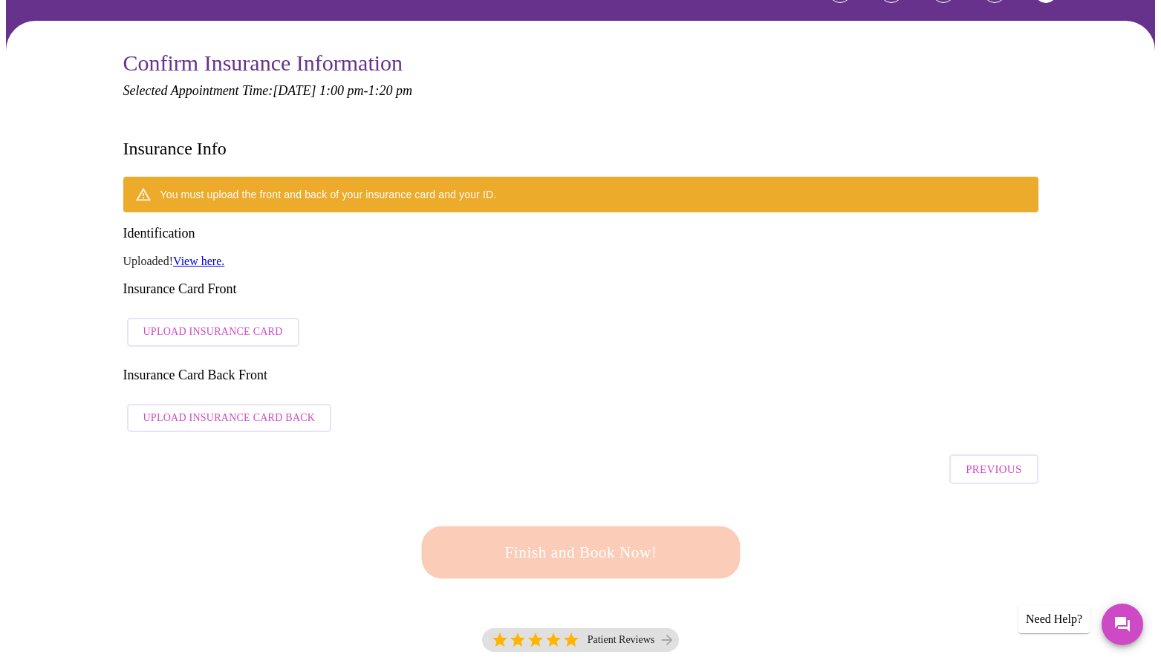
click at [190, 323] on span "Upload Insurance Card" at bounding box center [213, 332] width 140 height 19
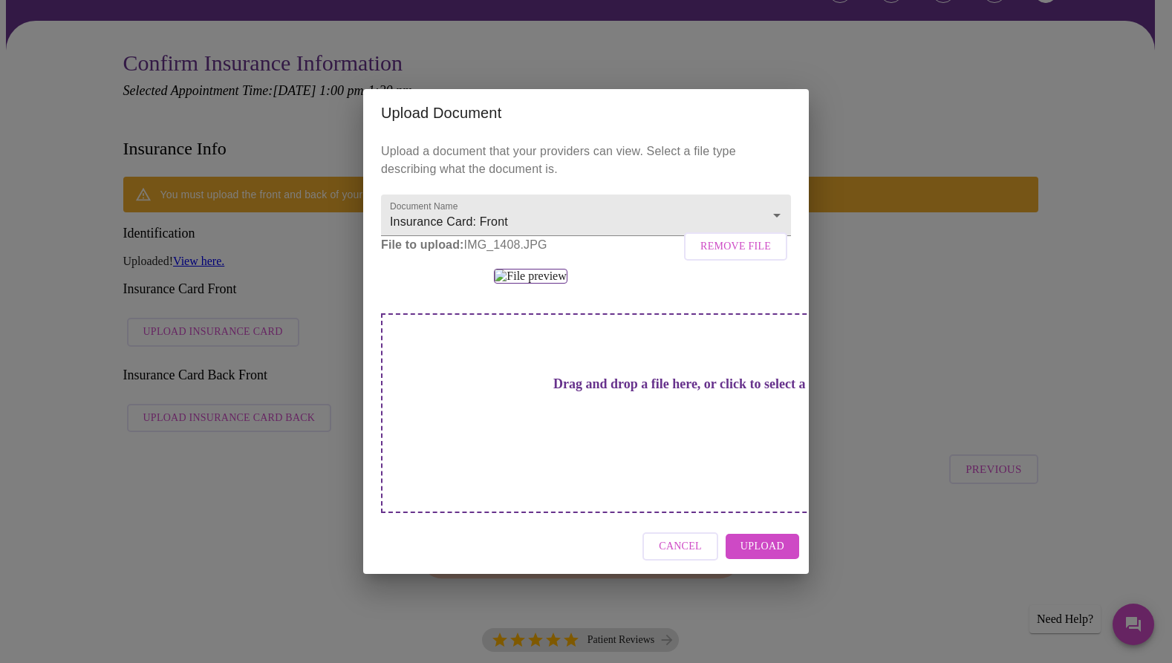
click at [748, 556] on span "Upload" at bounding box center [762, 547] width 44 height 19
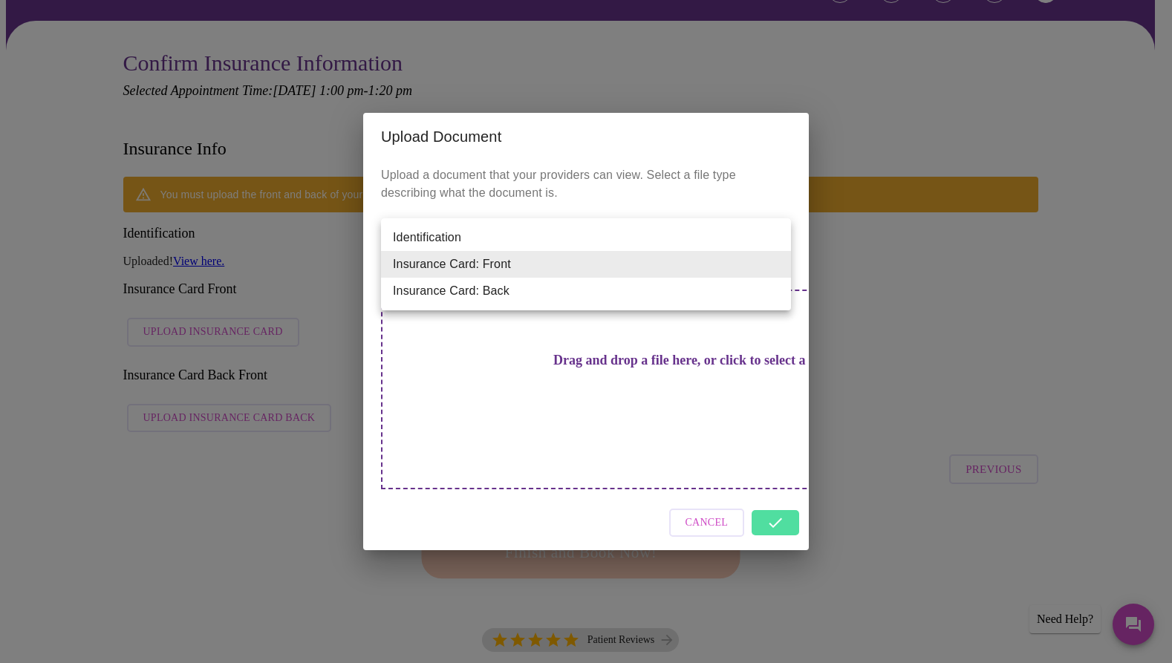
click at [502, 293] on li "Insurance Card: Back" at bounding box center [586, 291] width 410 height 27
type input "Insurance Card: Back"
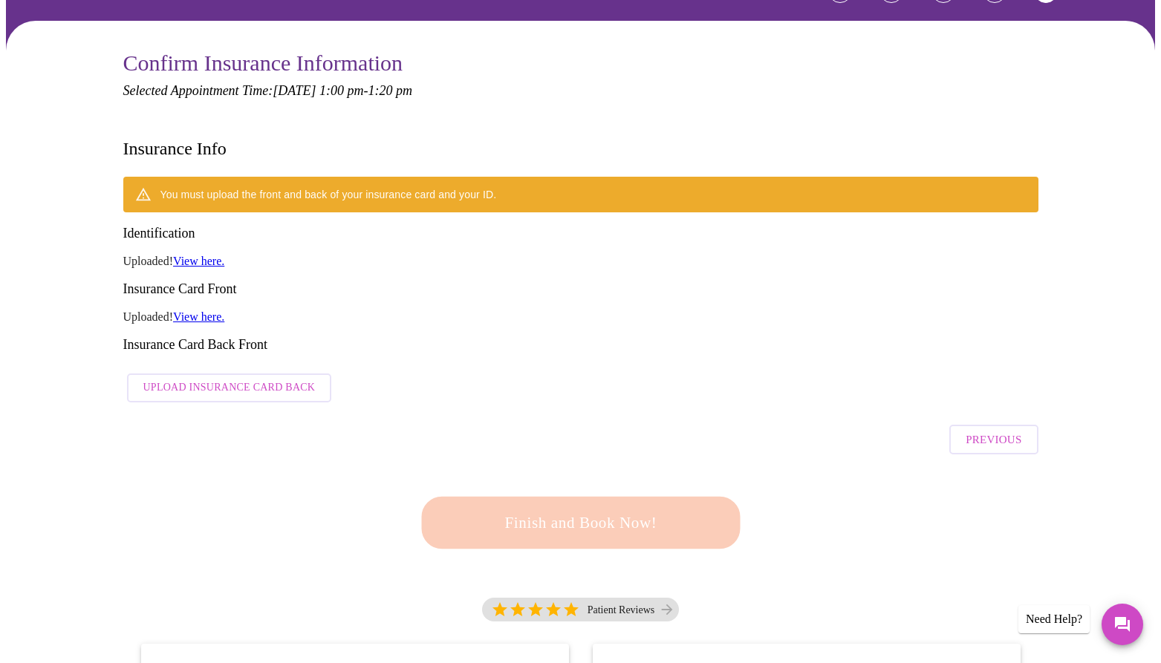
click at [216, 379] on span "Upload Insurance Card Back" at bounding box center [229, 388] width 172 height 19
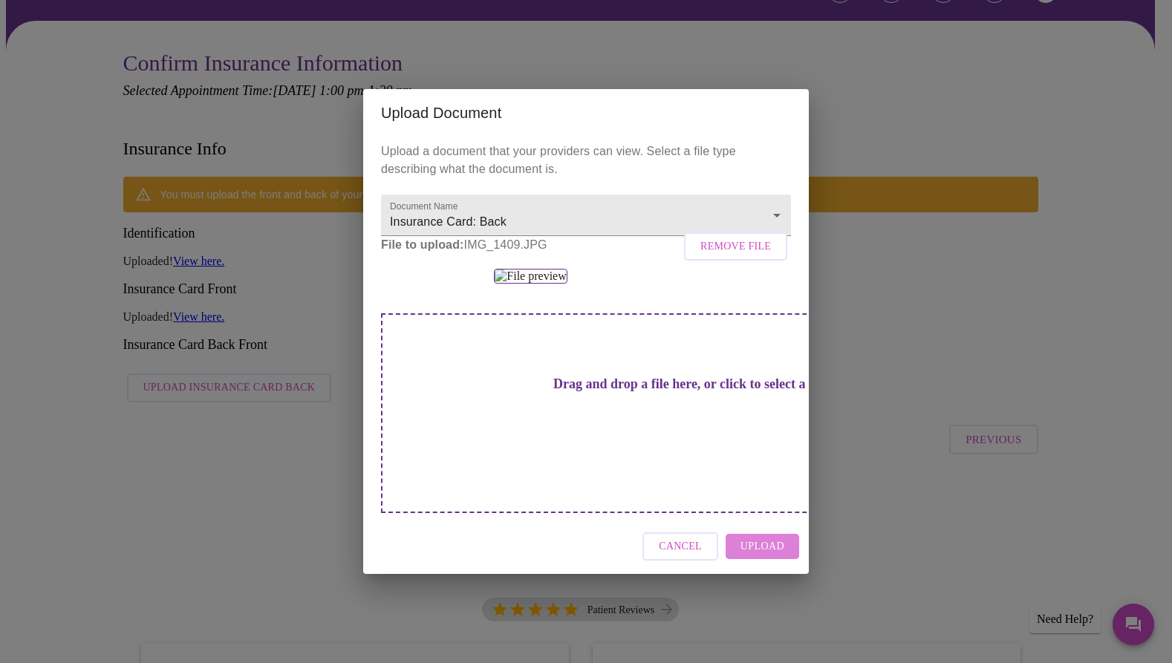
click at [769, 556] on span "Upload" at bounding box center [762, 547] width 44 height 19
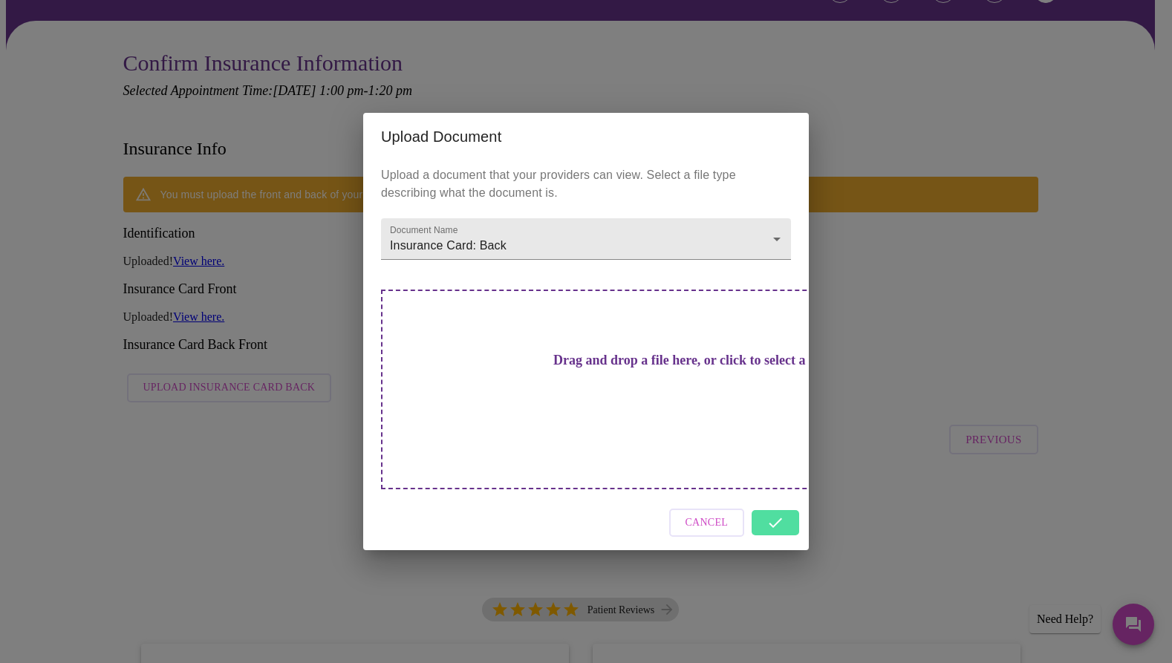
click at [779, 495] on div "Cancel" at bounding box center [586, 523] width 446 height 56
click at [1045, 388] on div "Upload Document Upload a document that your providers can view. Select a file t…" at bounding box center [586, 331] width 1172 height 663
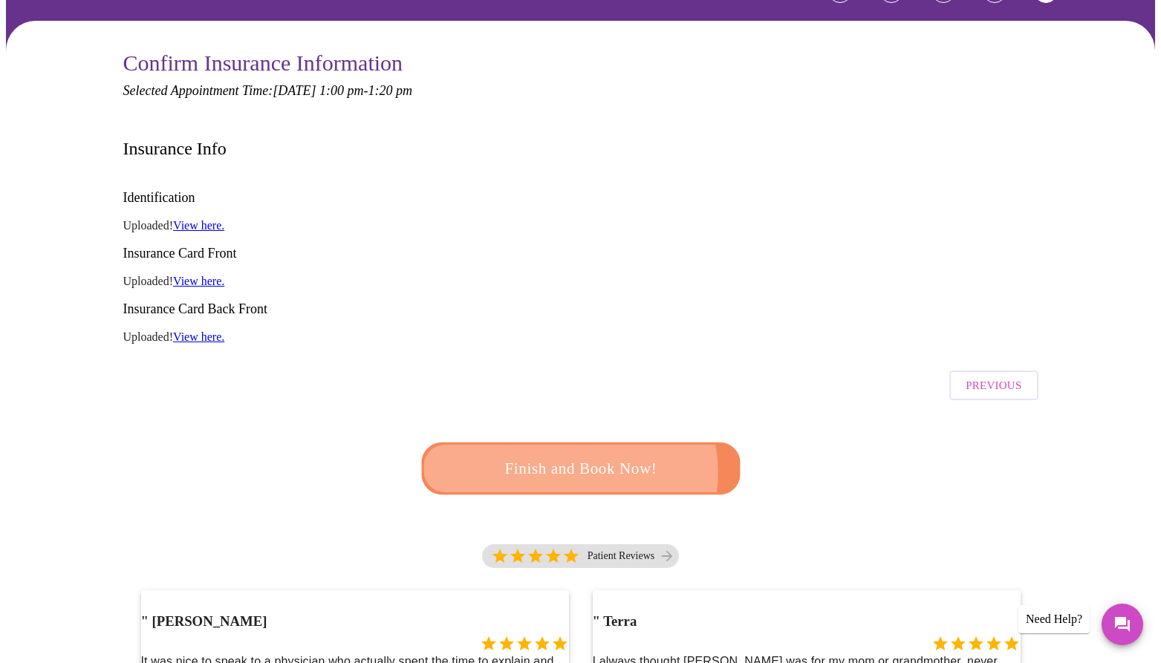
click at [567, 455] on span "Finish and Book Now!" at bounding box center [580, 468] width 275 height 27
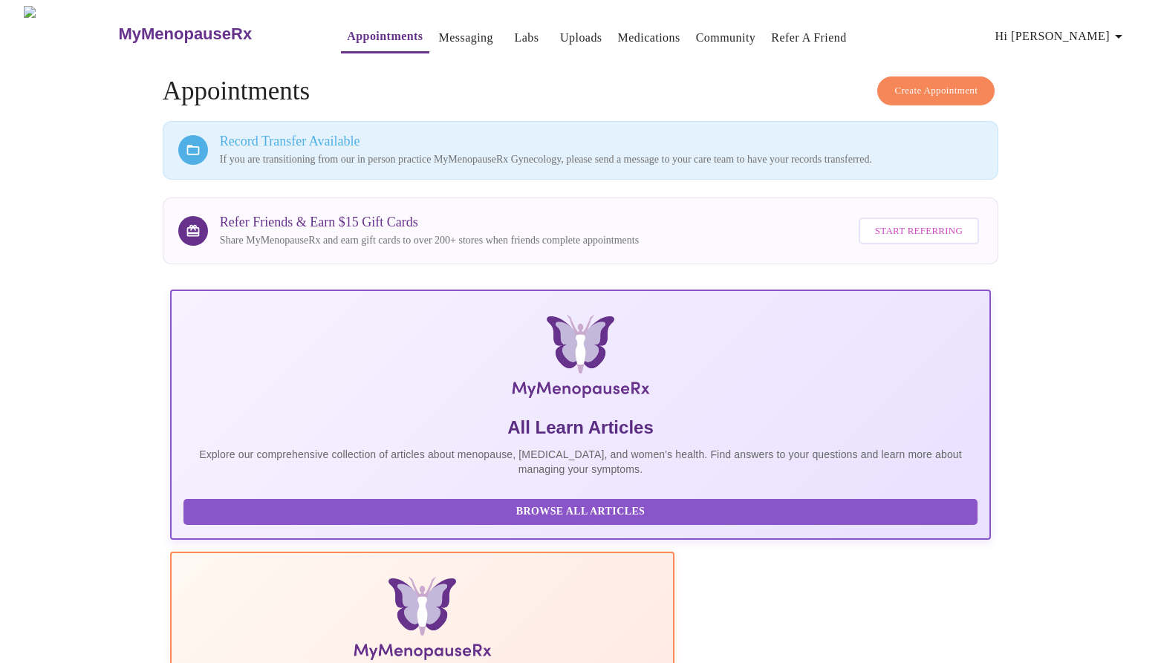
click at [1109, 34] on span "Hi [PERSON_NAME]" at bounding box center [1061, 36] width 132 height 21
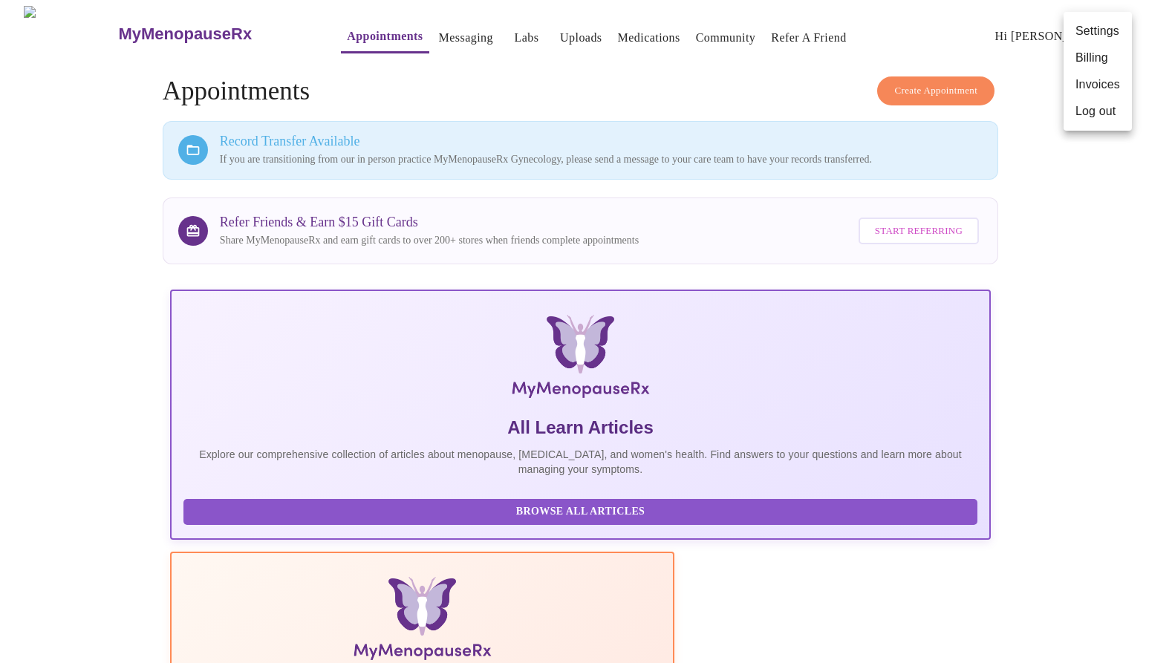
click at [1095, 111] on li "Log out" at bounding box center [1097, 111] width 68 height 27
